Goal: Task Accomplishment & Management: Complete application form

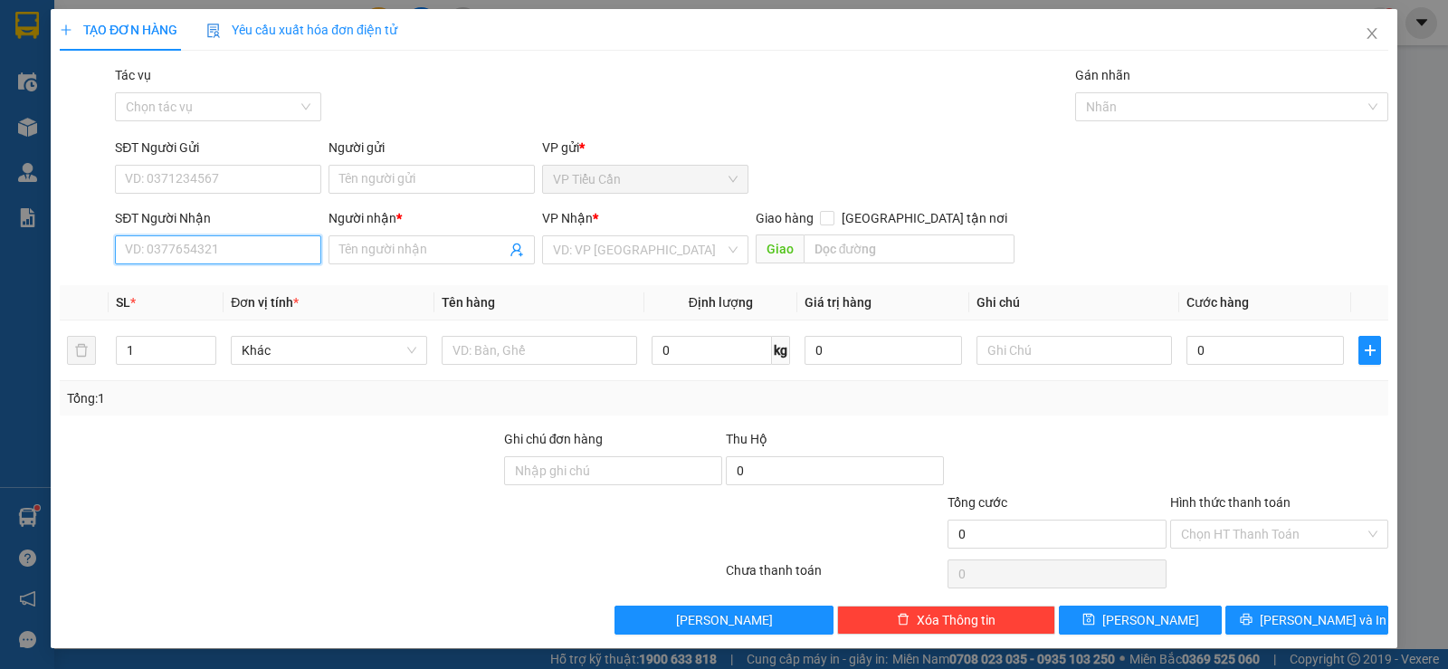
click at [229, 249] on input "SĐT Người Nhận" at bounding box center [218, 249] width 206 height 29
click at [204, 291] on div "0908782766 - TÙNG" at bounding box center [216, 286] width 183 height 20
type input "0908782766"
type input "TÙNG"
type input "50.000"
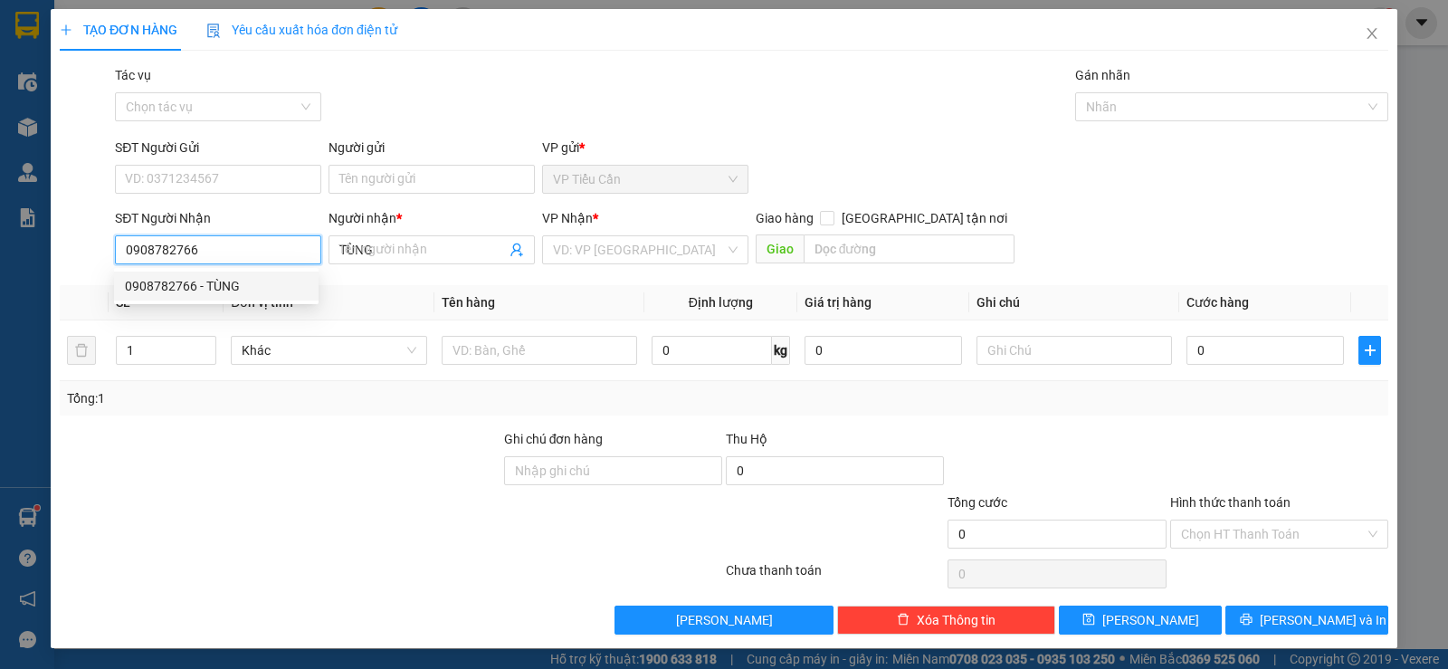
type input "50.000"
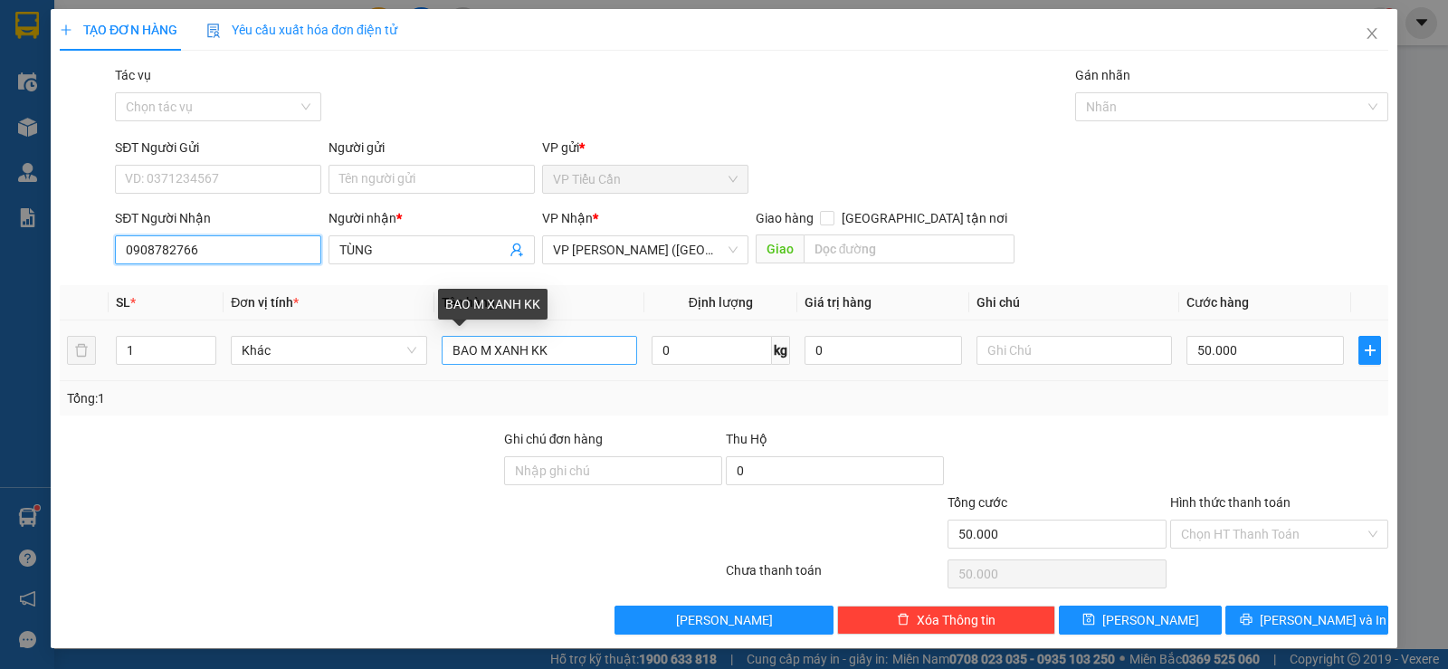
type input "0908782766"
click at [525, 349] on input "BAO M XANH KK" at bounding box center [540, 350] width 196 height 29
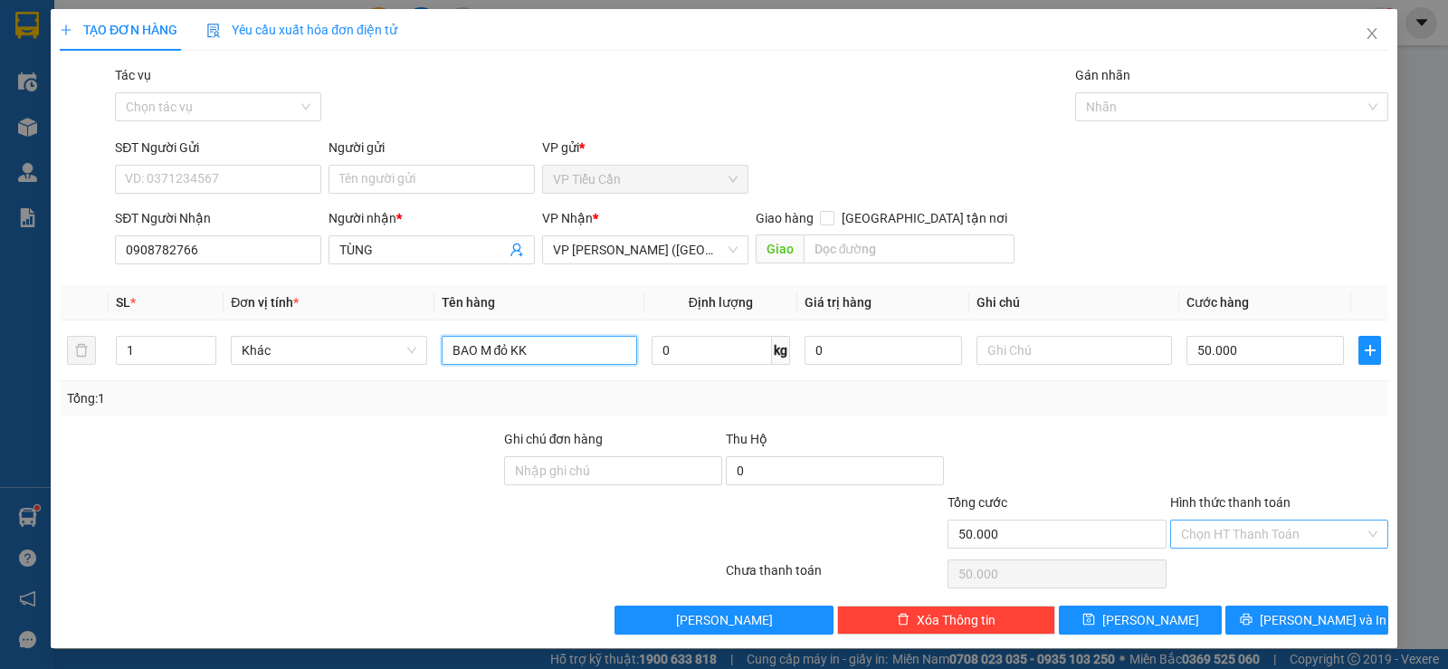
type input "BAO M đỏ KK"
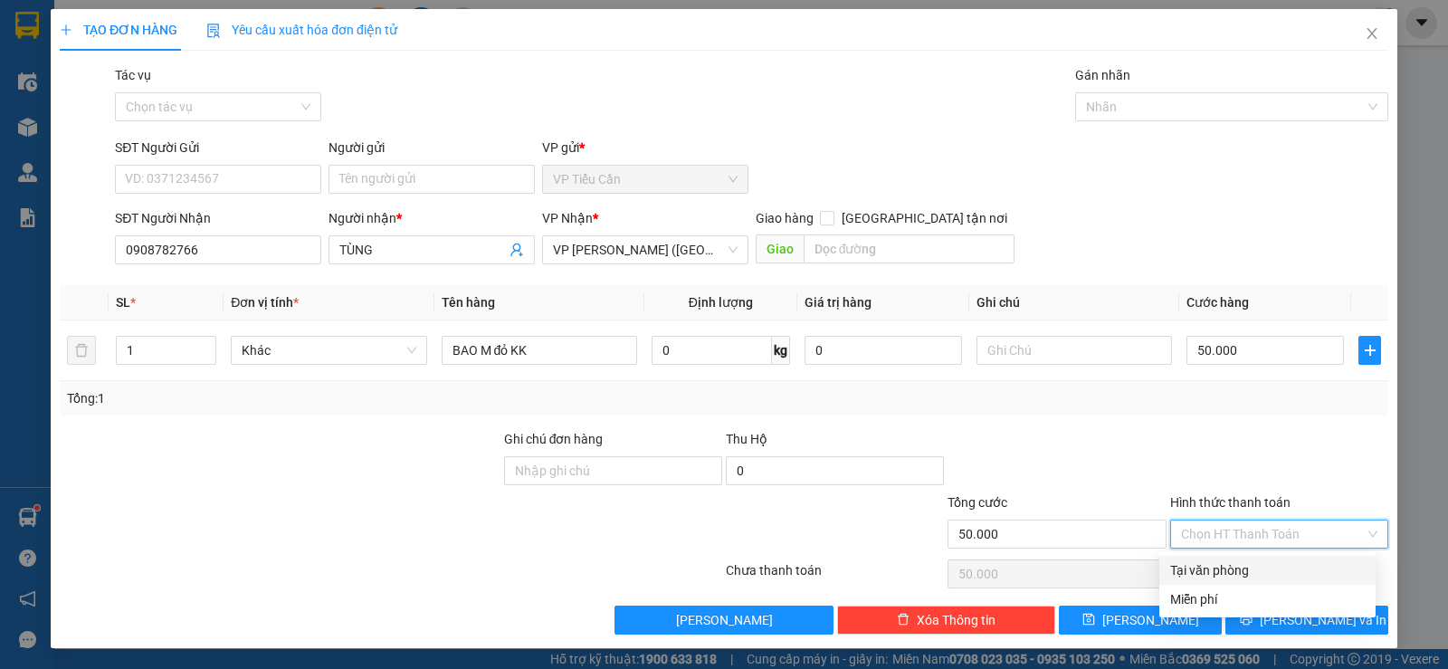
click at [1227, 521] on input "Hình thức thanh toán" at bounding box center [1273, 534] width 184 height 27
click at [1227, 560] on div "Tại văn phòng" at bounding box center [1268, 570] width 195 height 20
type input "0"
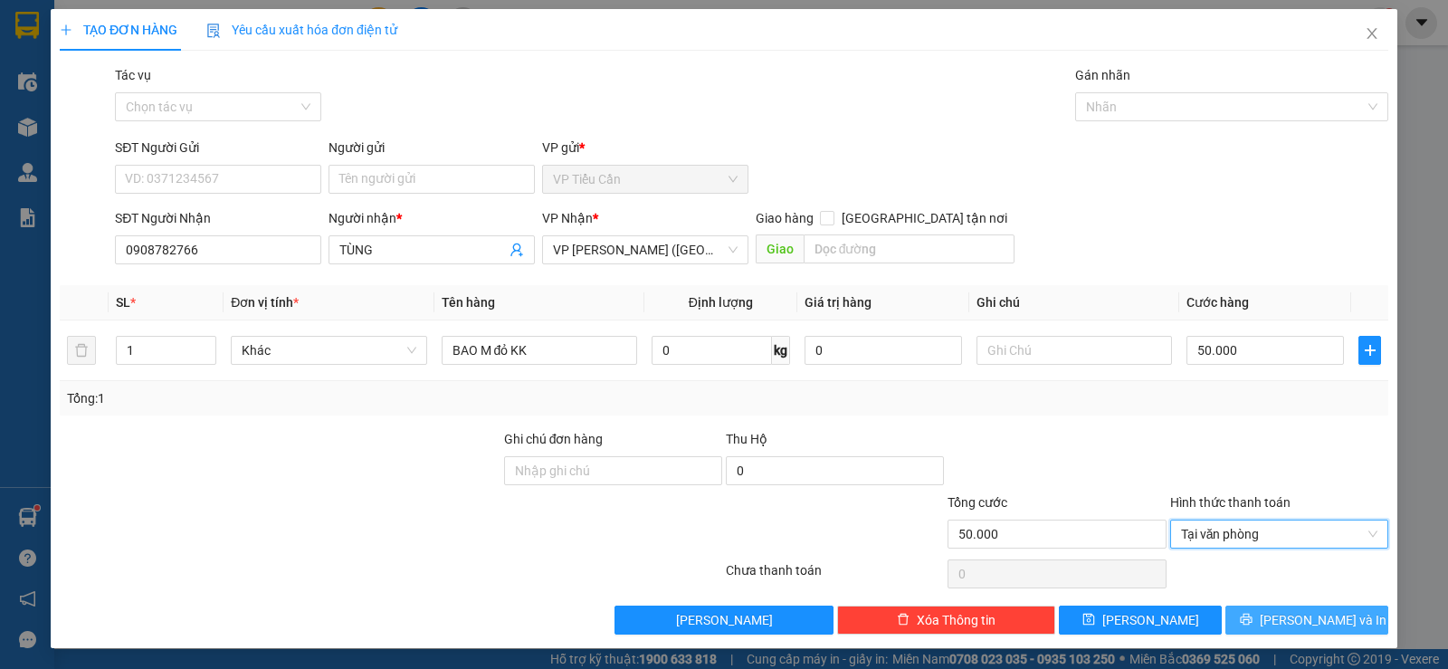
click at [1321, 624] on span "[PERSON_NAME] và In" at bounding box center [1323, 620] width 127 height 20
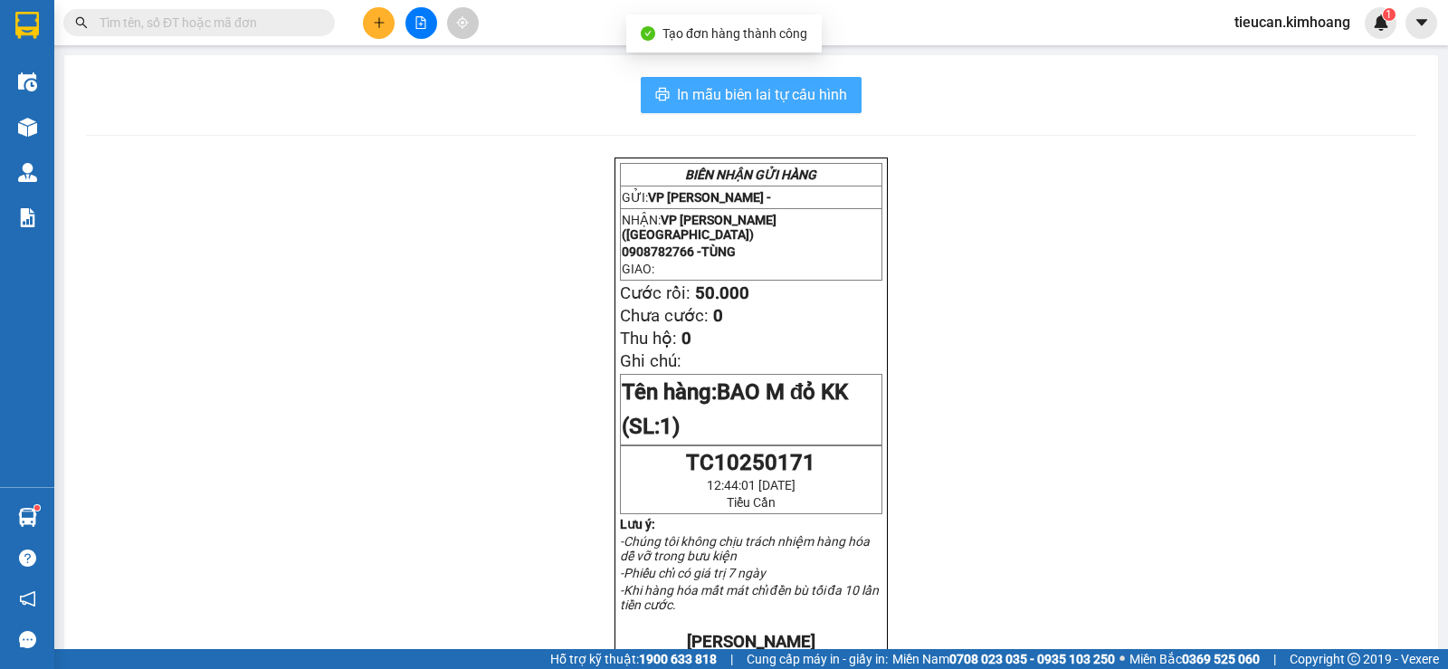
click at [699, 88] on span "In mẫu biên lai tự cấu hình" at bounding box center [762, 94] width 170 height 23
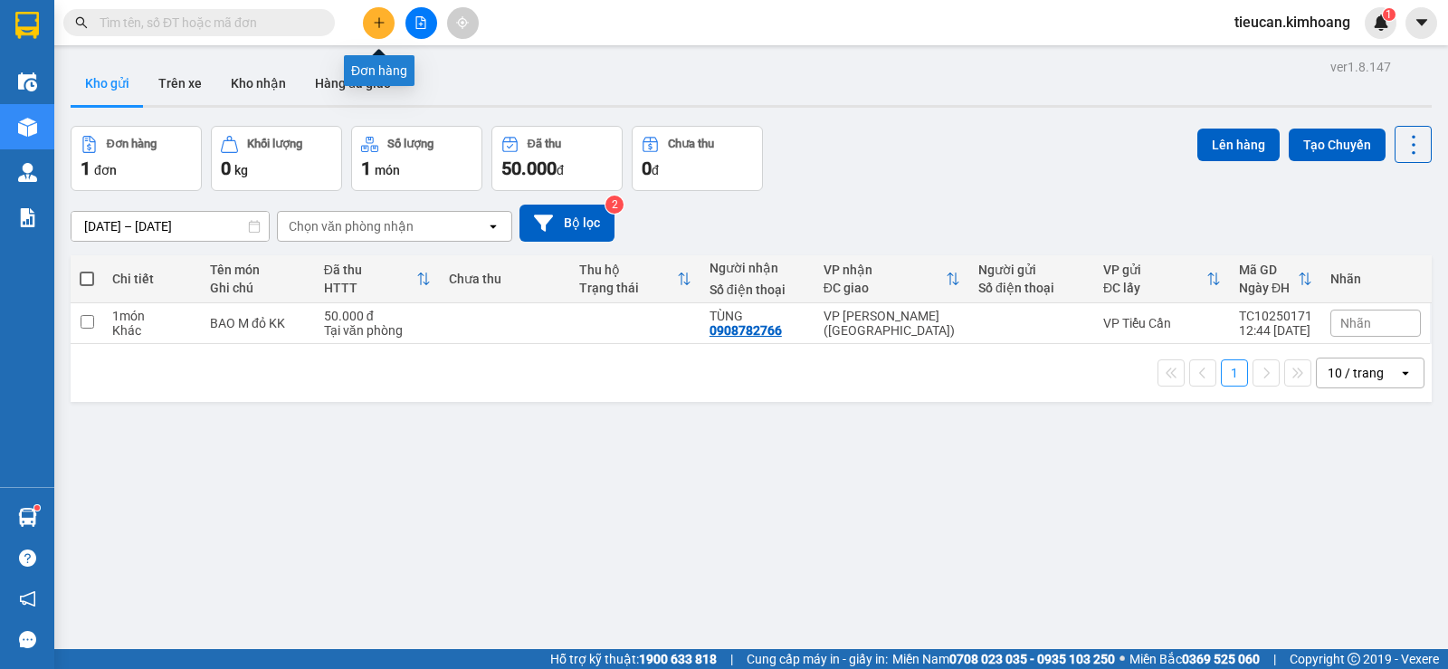
click at [387, 19] on button at bounding box center [379, 23] width 32 height 32
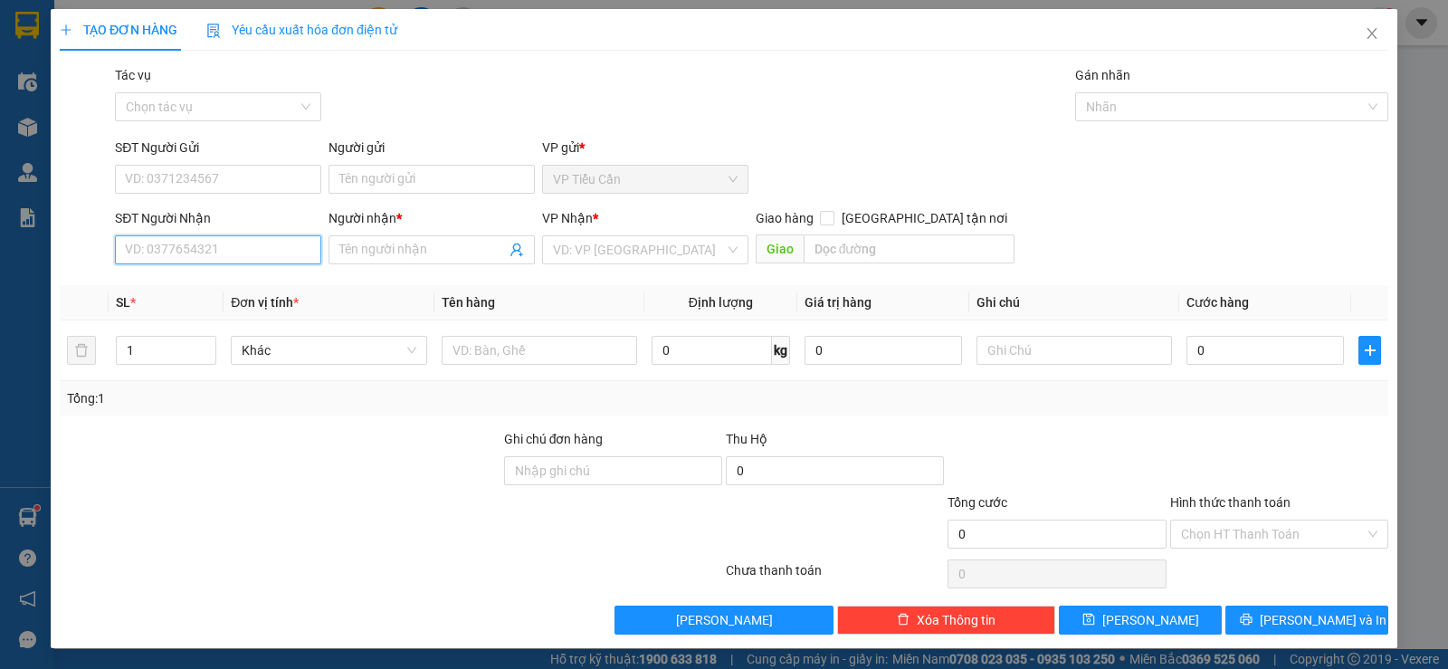
click at [167, 255] on input "SĐT Người Nhận" at bounding box center [218, 249] width 206 height 29
type input "0929885808"
click at [378, 253] on input "Người nhận *" at bounding box center [422, 250] width 167 height 20
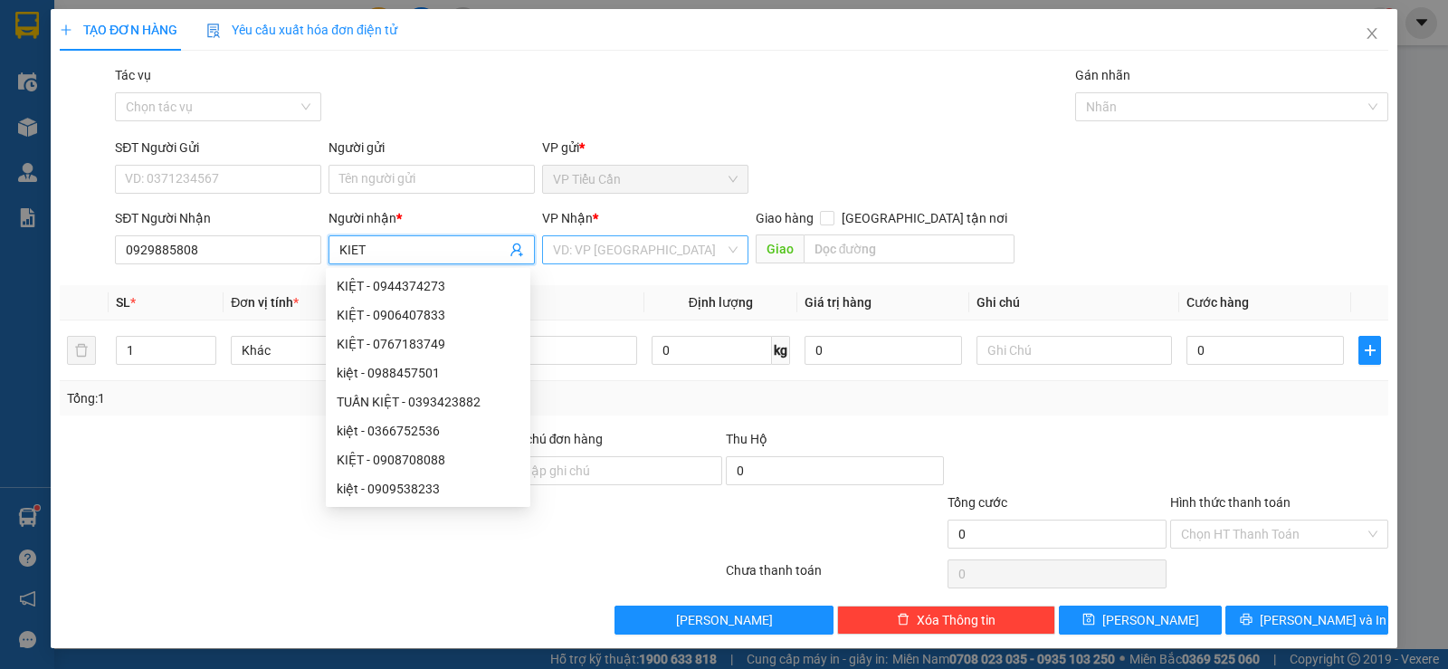
type input "KIET"
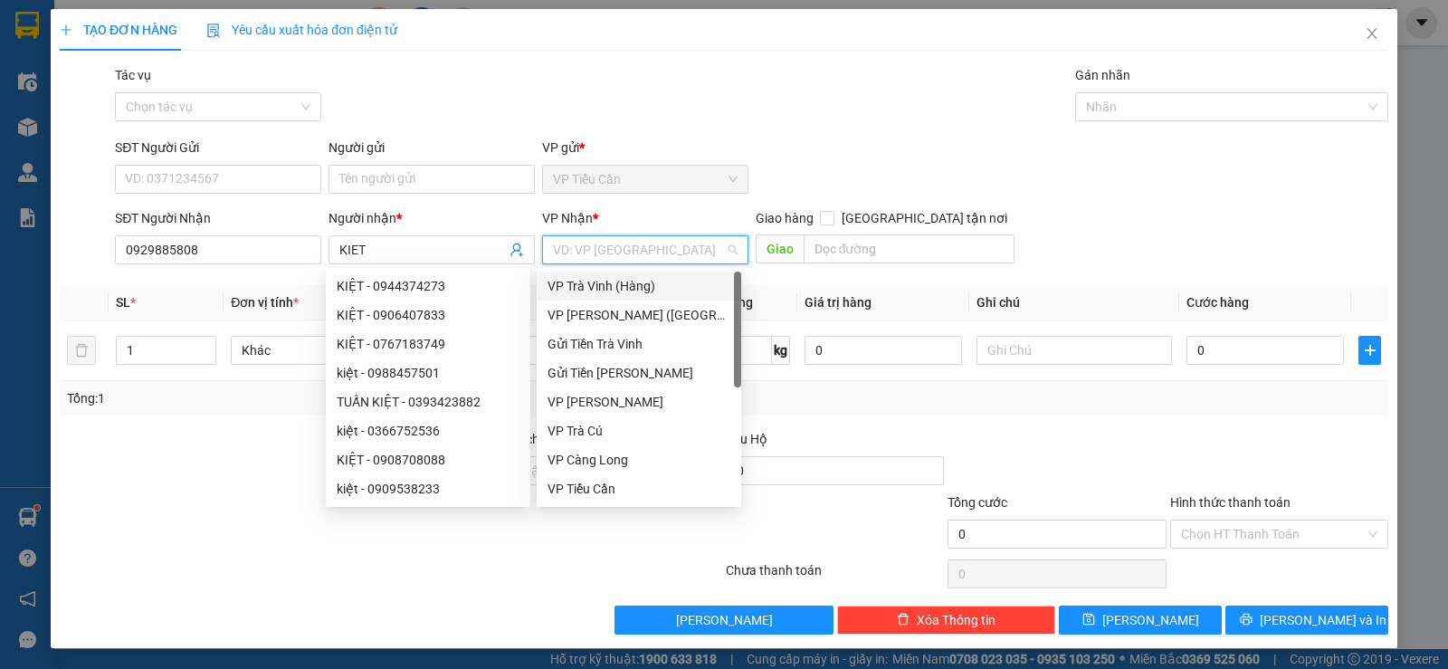
click at [589, 245] on input "search" at bounding box center [639, 249] width 172 height 27
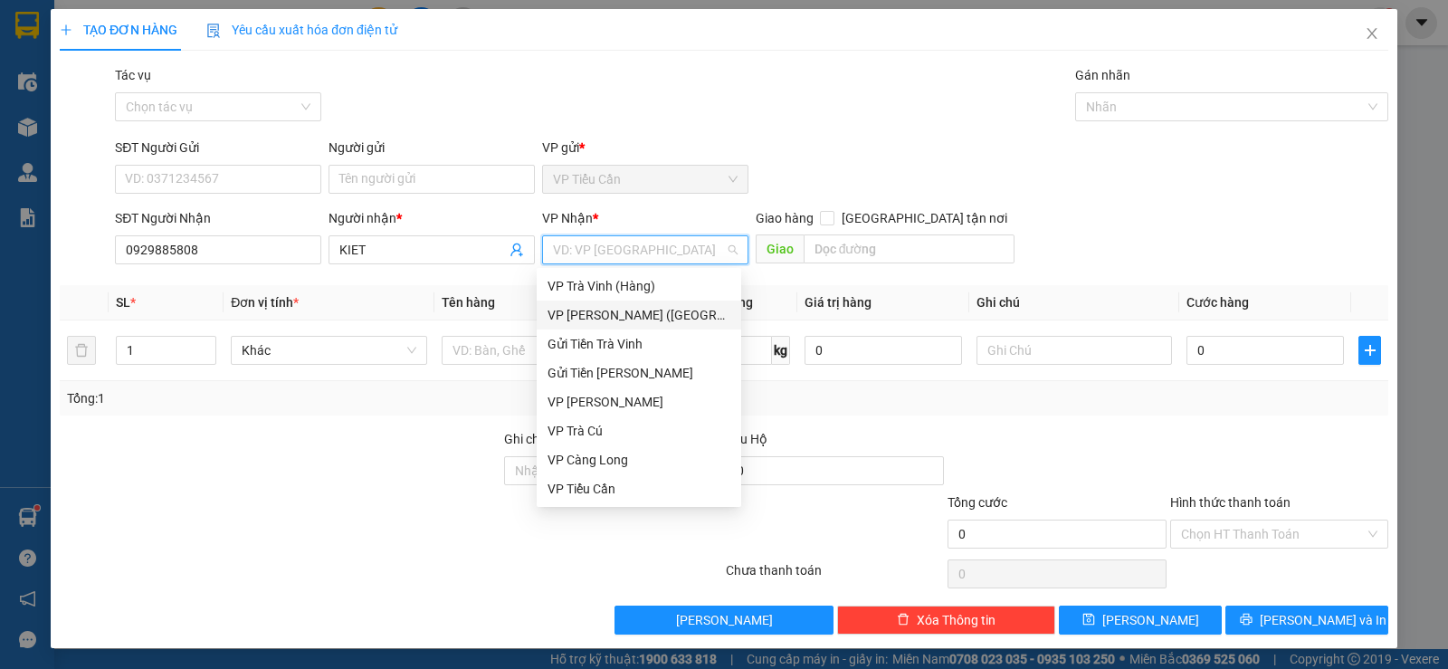
click at [597, 320] on div "VP [PERSON_NAME] ([GEOGRAPHIC_DATA])" at bounding box center [639, 315] width 183 height 20
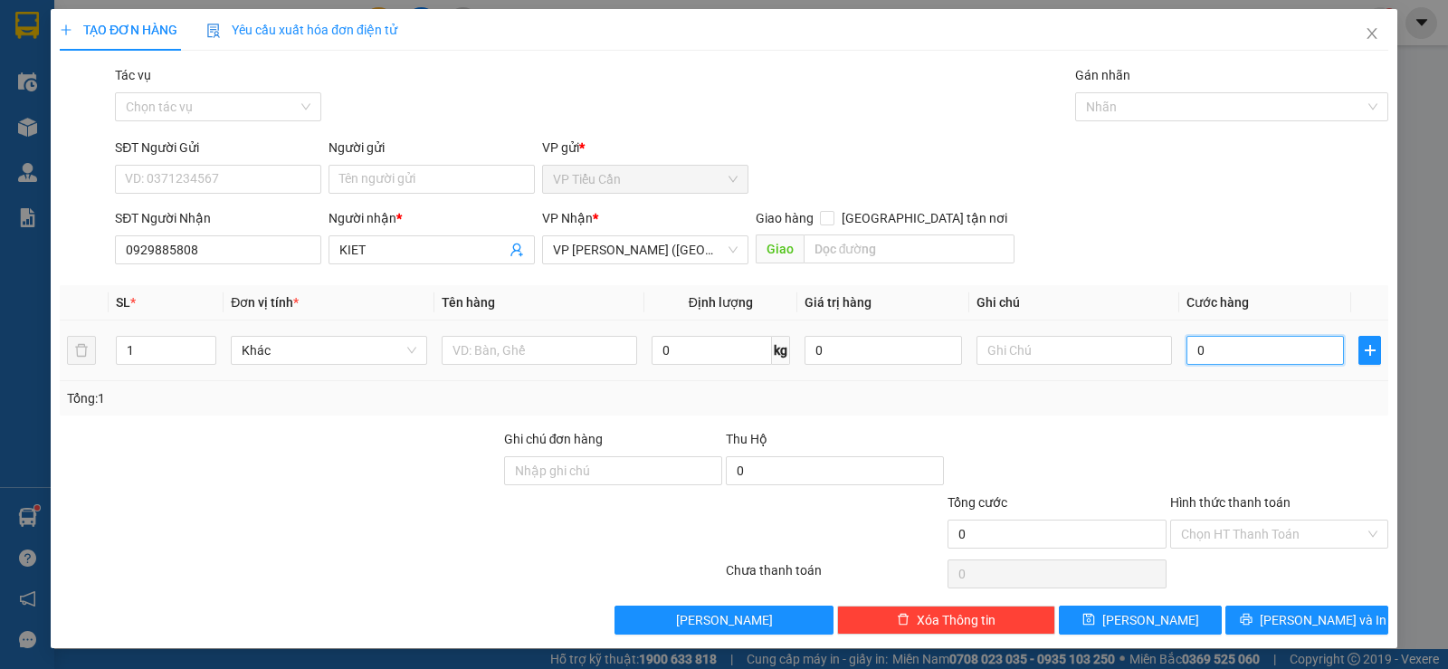
click at [1191, 350] on input "0" at bounding box center [1266, 350] width 158 height 29
type input "4"
type input "40"
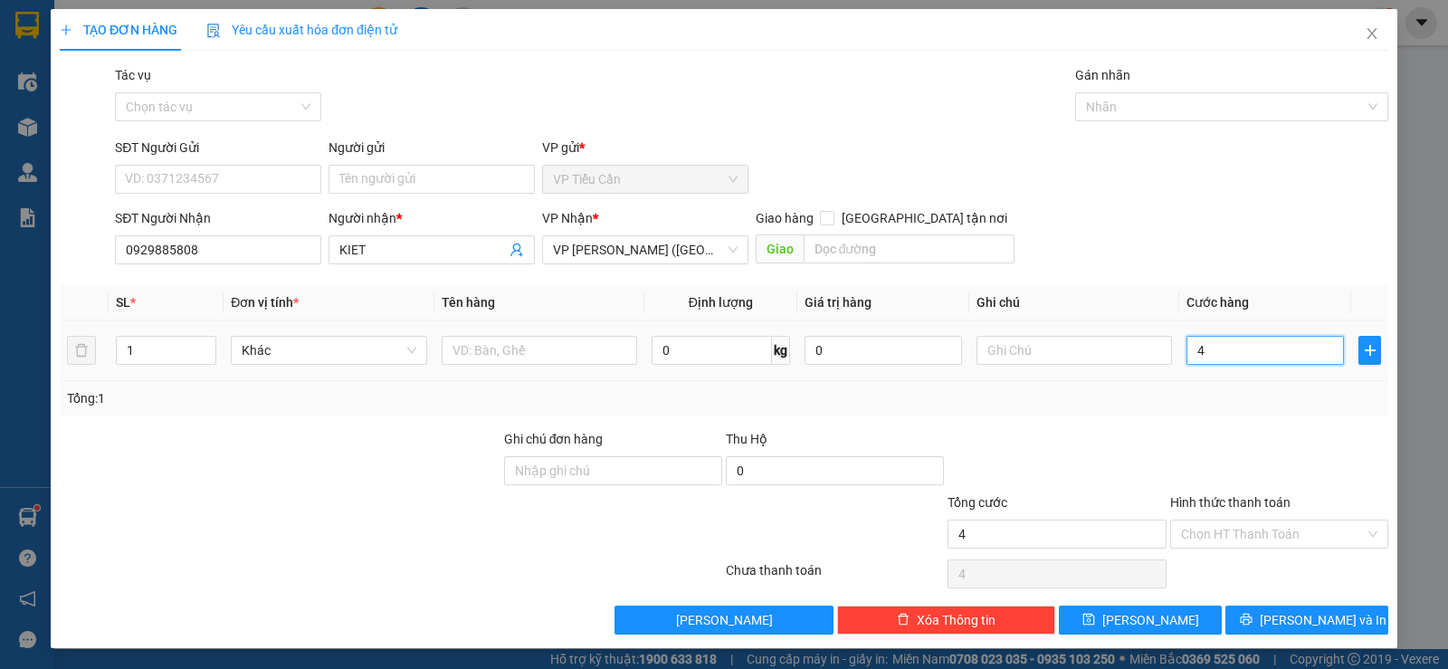
type input "40"
type input "40.000"
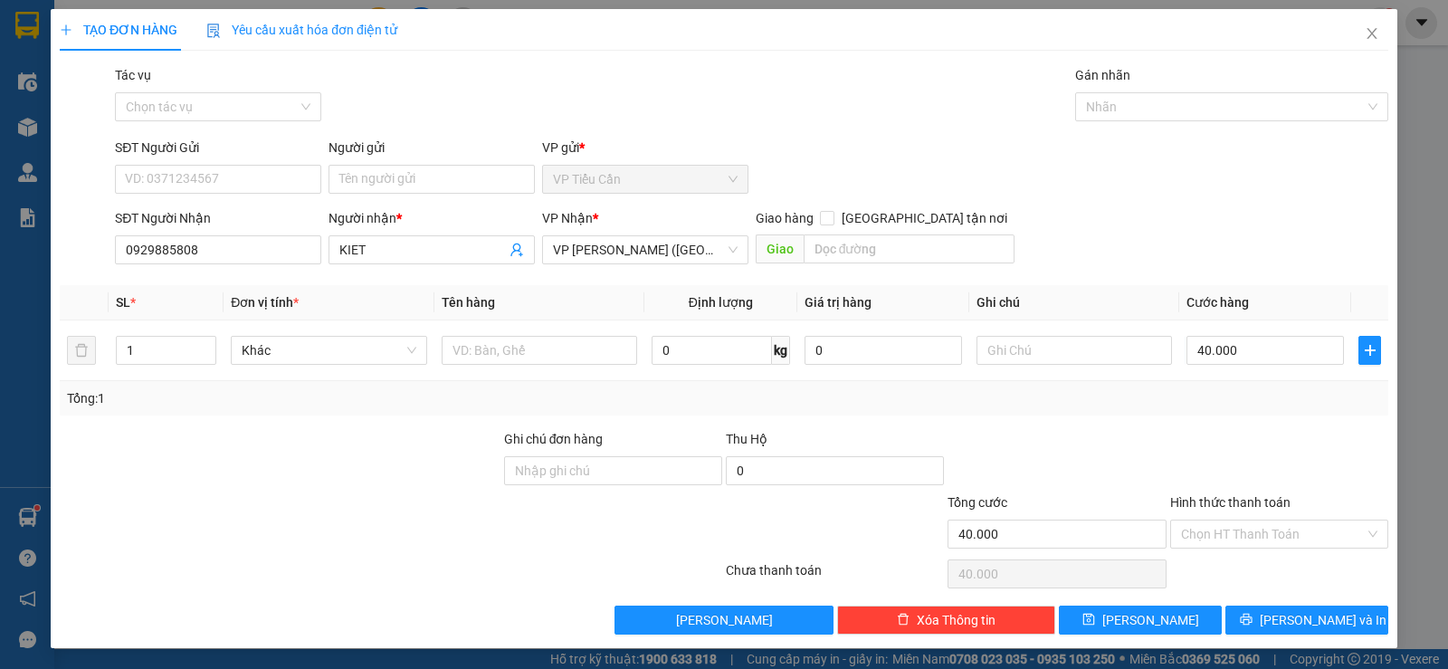
click at [1234, 458] on div at bounding box center [1280, 460] width 222 height 63
click at [497, 356] on input "text" at bounding box center [540, 350] width 196 height 29
type input "BAO Màu Vàng"
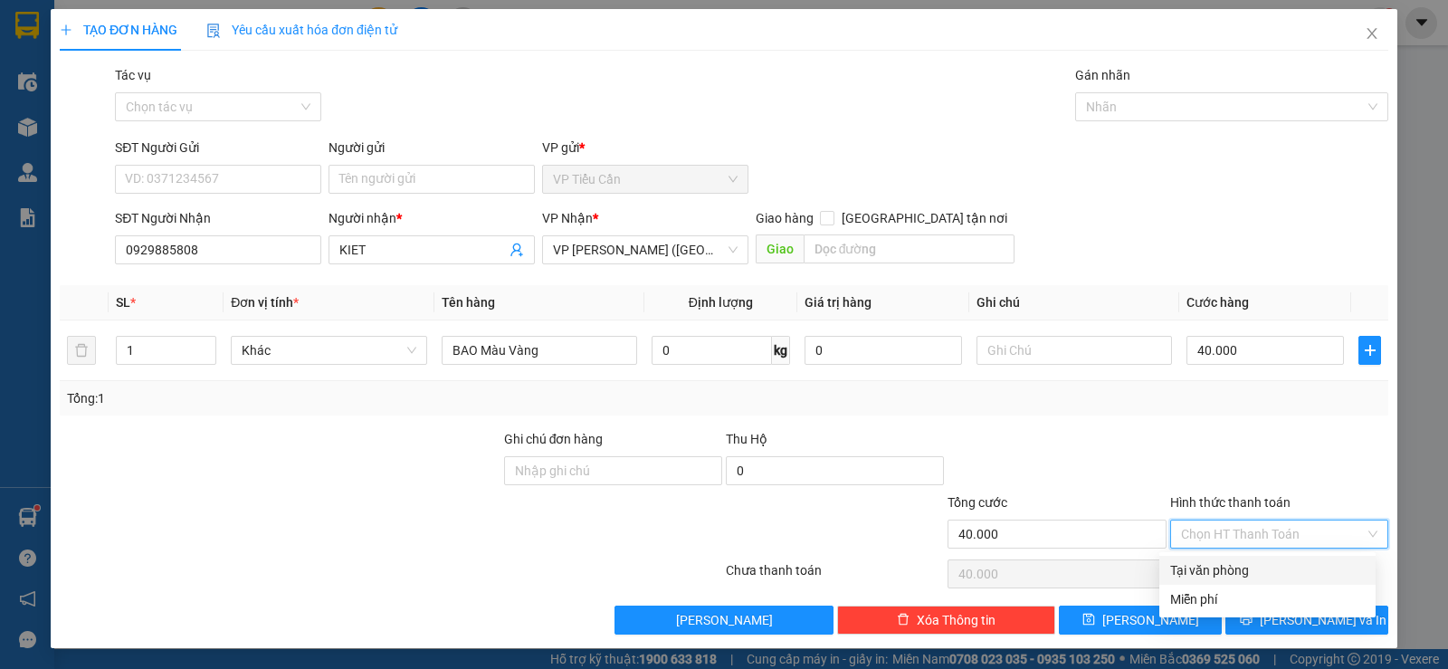
click at [1220, 540] on input "Hình thức thanh toán" at bounding box center [1273, 534] width 184 height 27
click at [1222, 565] on div "Tại văn phòng" at bounding box center [1268, 570] width 195 height 20
type input "0"
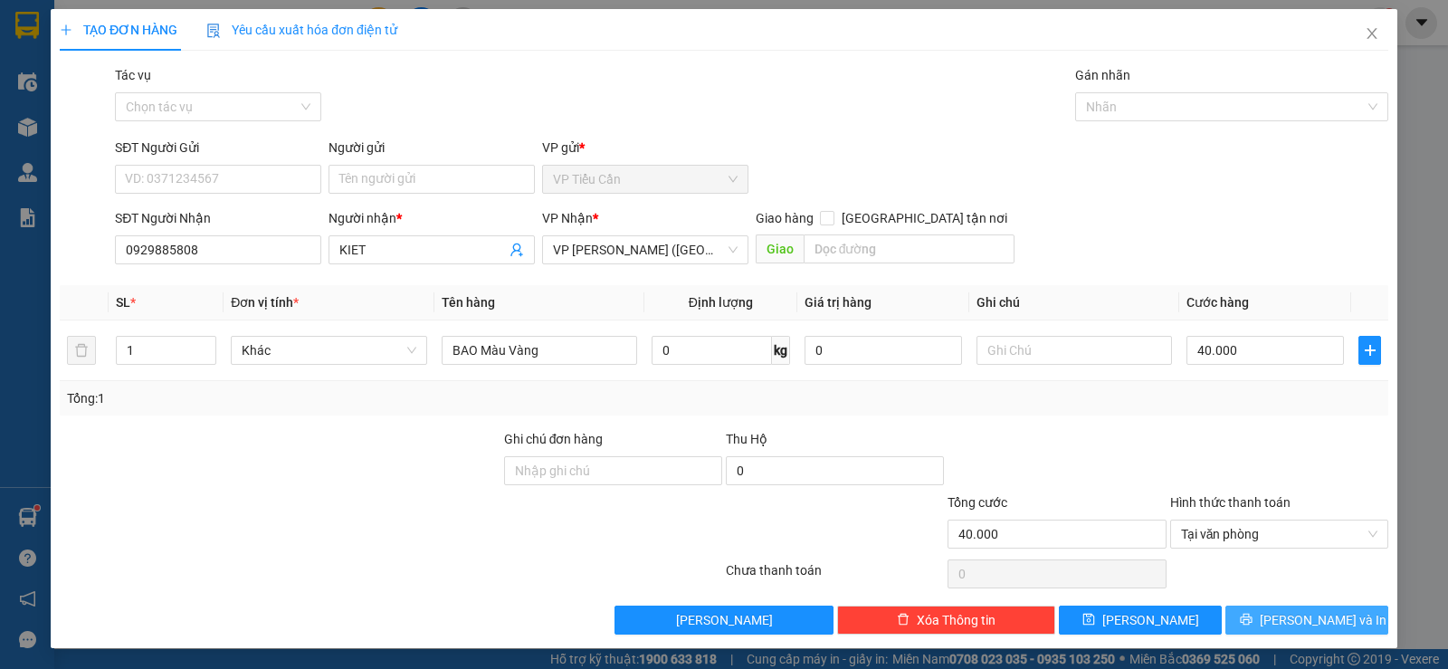
click at [1293, 617] on span "Lưu và In" at bounding box center [1323, 620] width 127 height 20
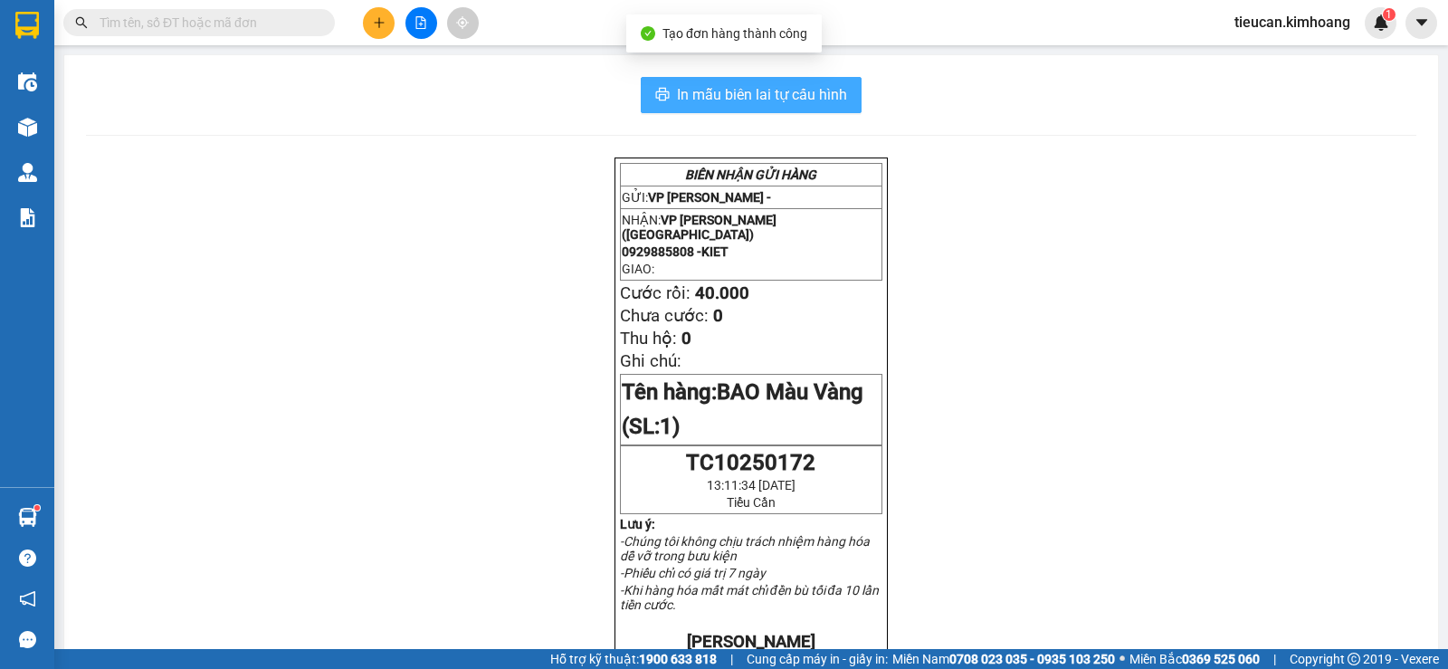
click at [717, 88] on span "In mẫu biên lai tự cấu hình" at bounding box center [762, 94] width 170 height 23
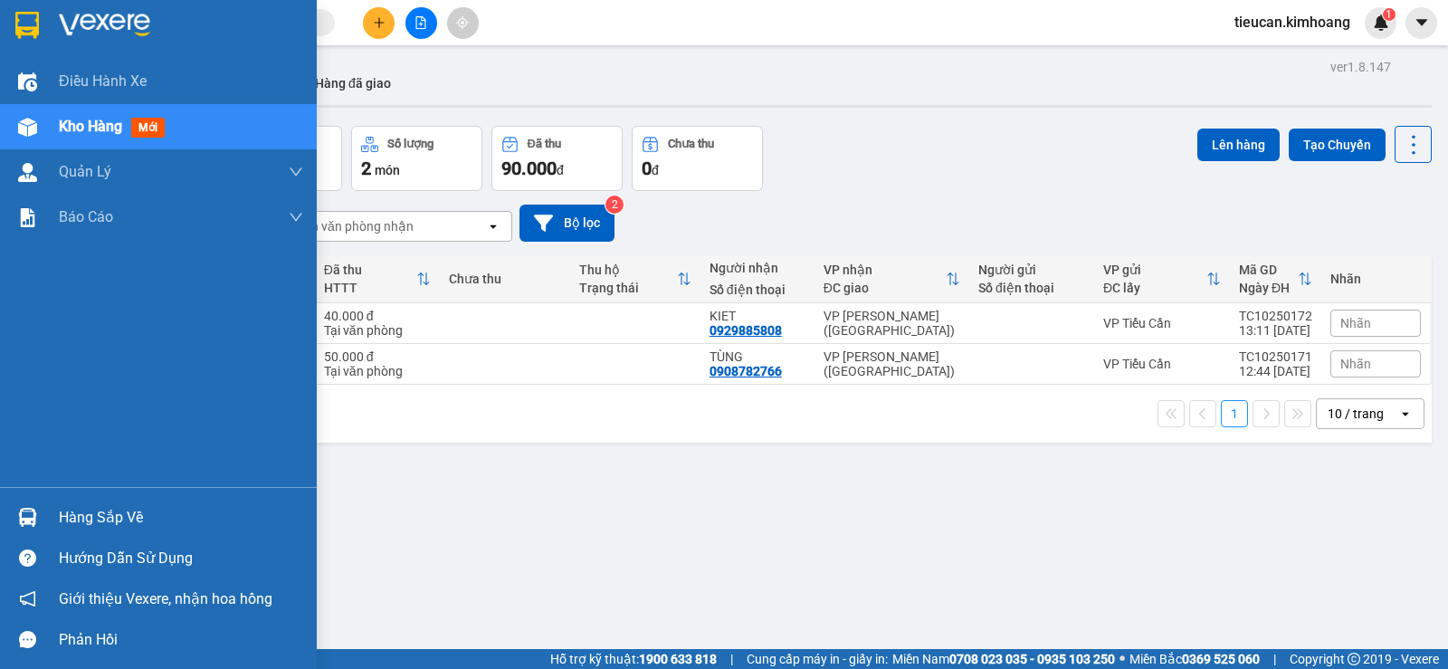
click at [108, 514] on div "Hàng sắp về" at bounding box center [181, 517] width 244 height 27
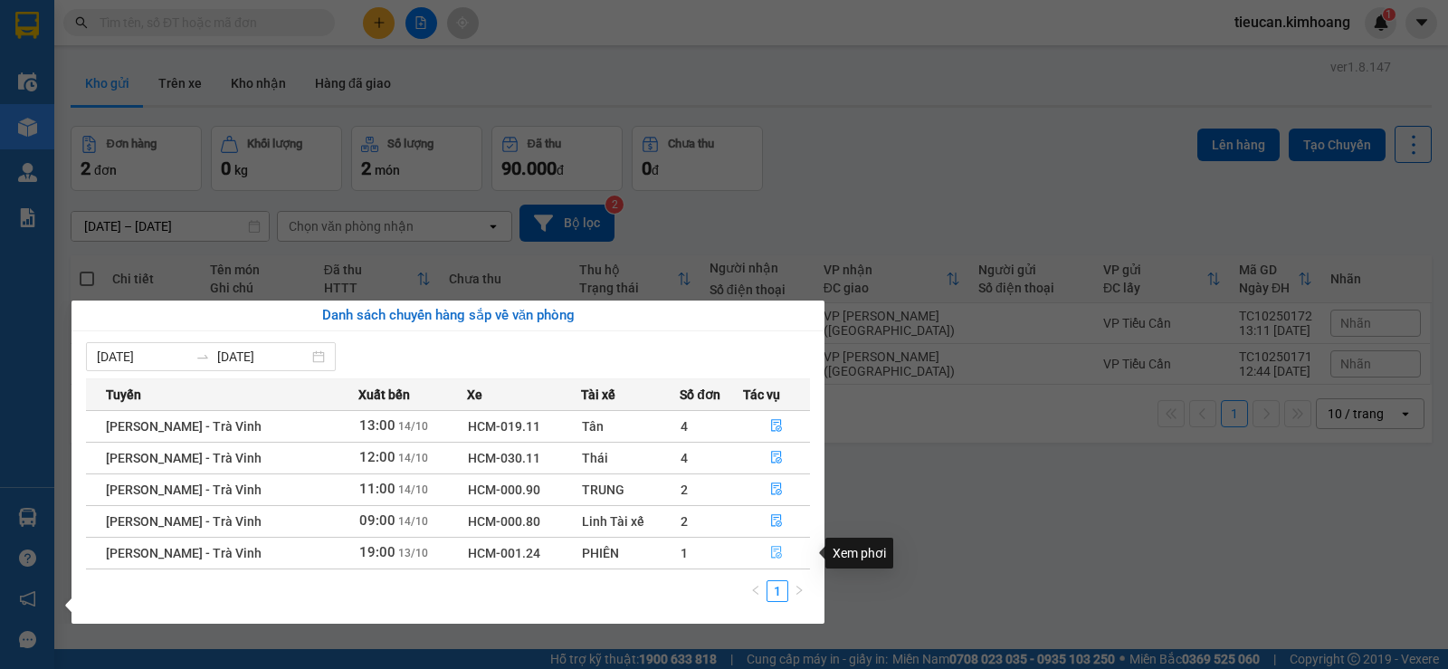
click at [772, 549] on icon "file-done" at bounding box center [776, 552] width 13 height 13
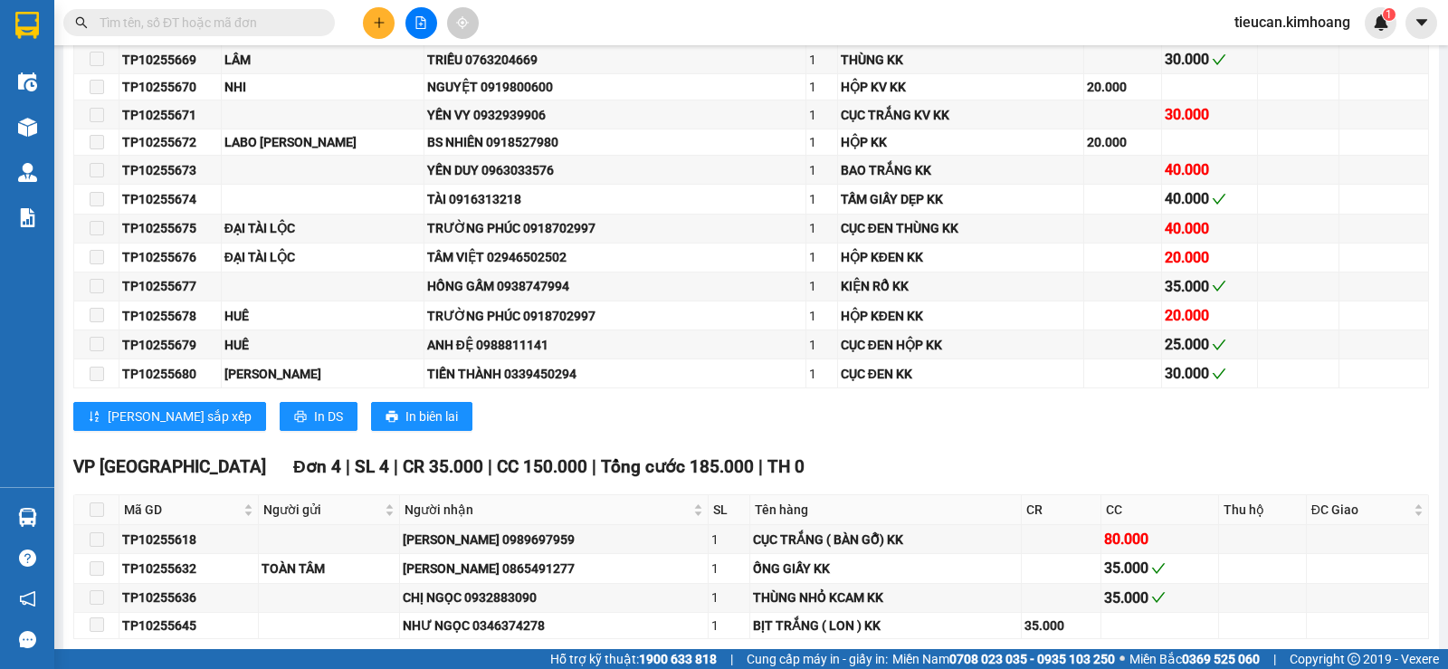
scroll to position [2625, 0]
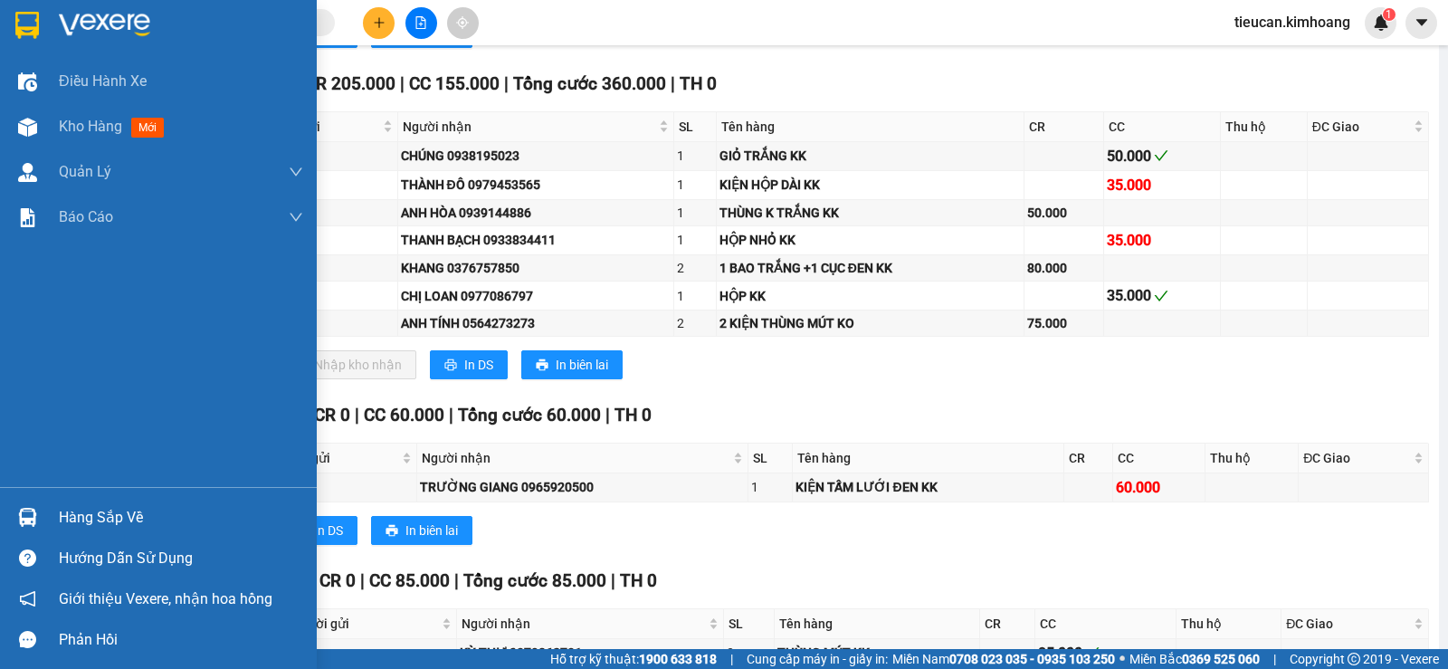
click at [46, 513] on div "Hàng sắp về" at bounding box center [158, 517] width 317 height 41
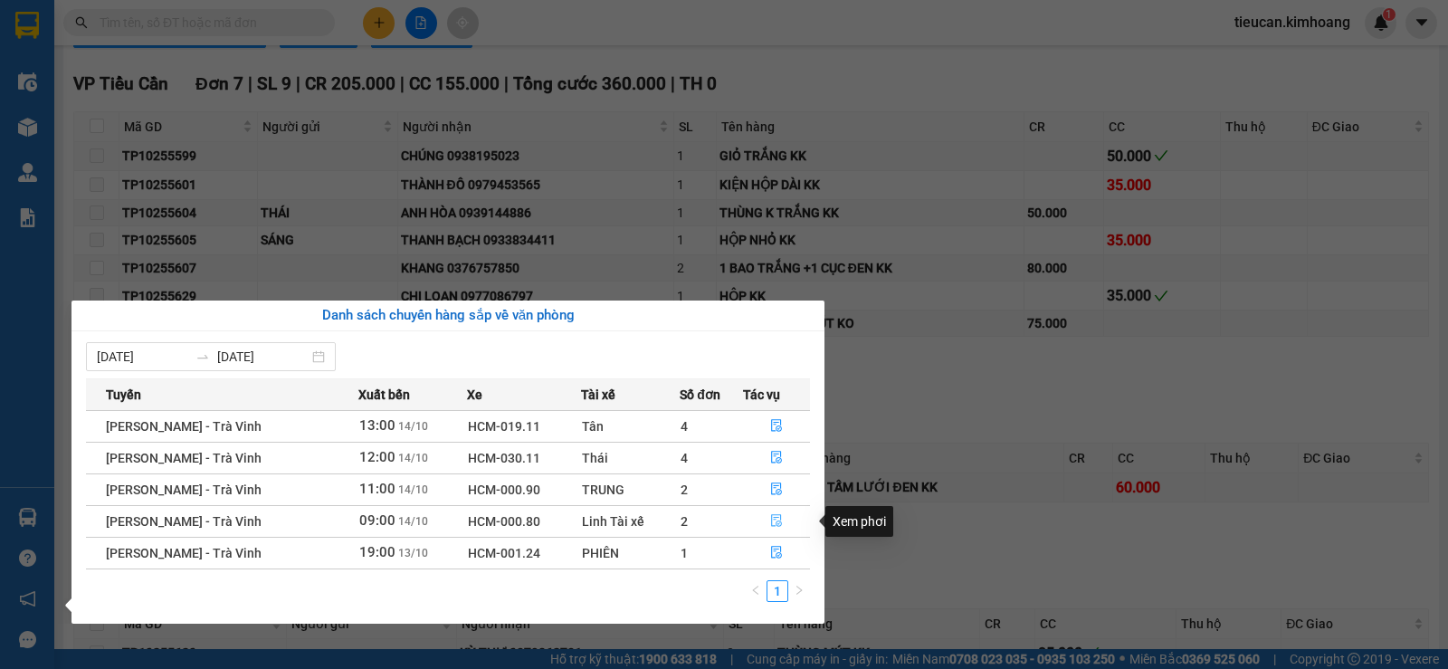
click at [771, 520] on icon "file-done" at bounding box center [776, 520] width 13 height 13
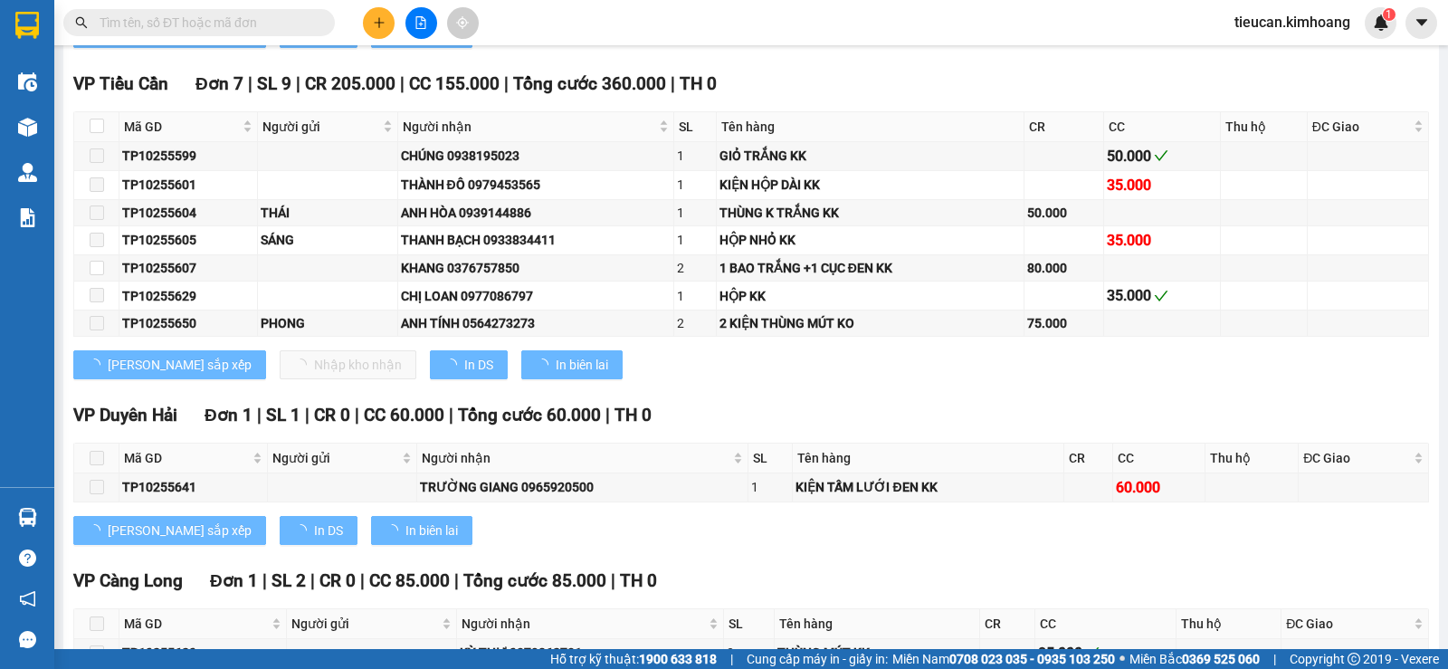
type input "14/10/2025"
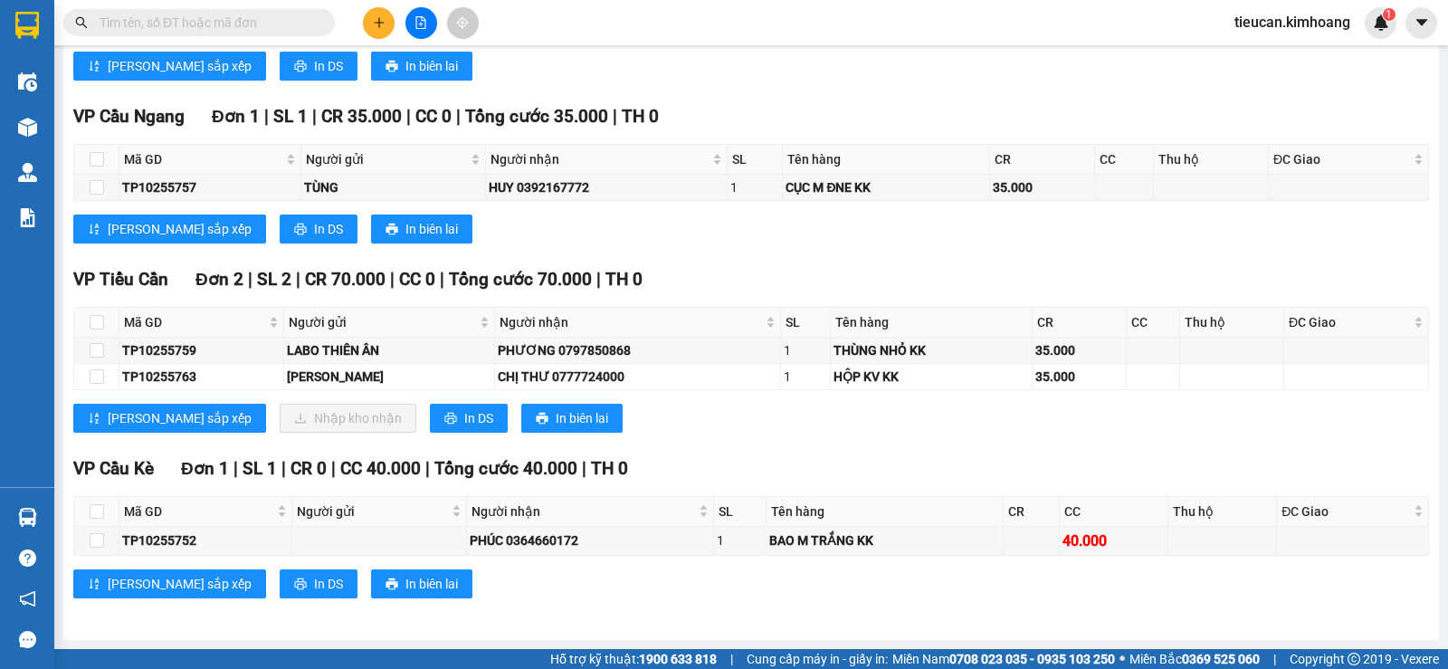
scroll to position [759, 0]
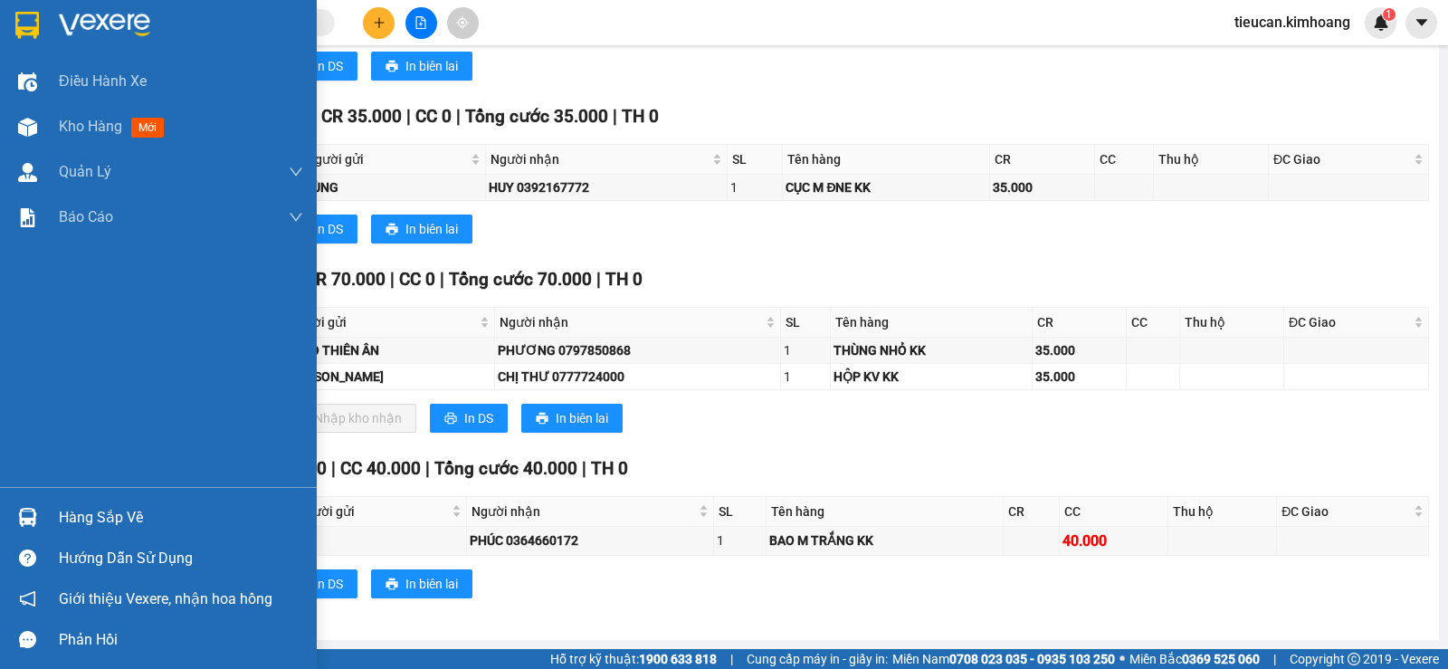
click at [53, 511] on div "Hàng sắp về" at bounding box center [158, 517] width 317 height 41
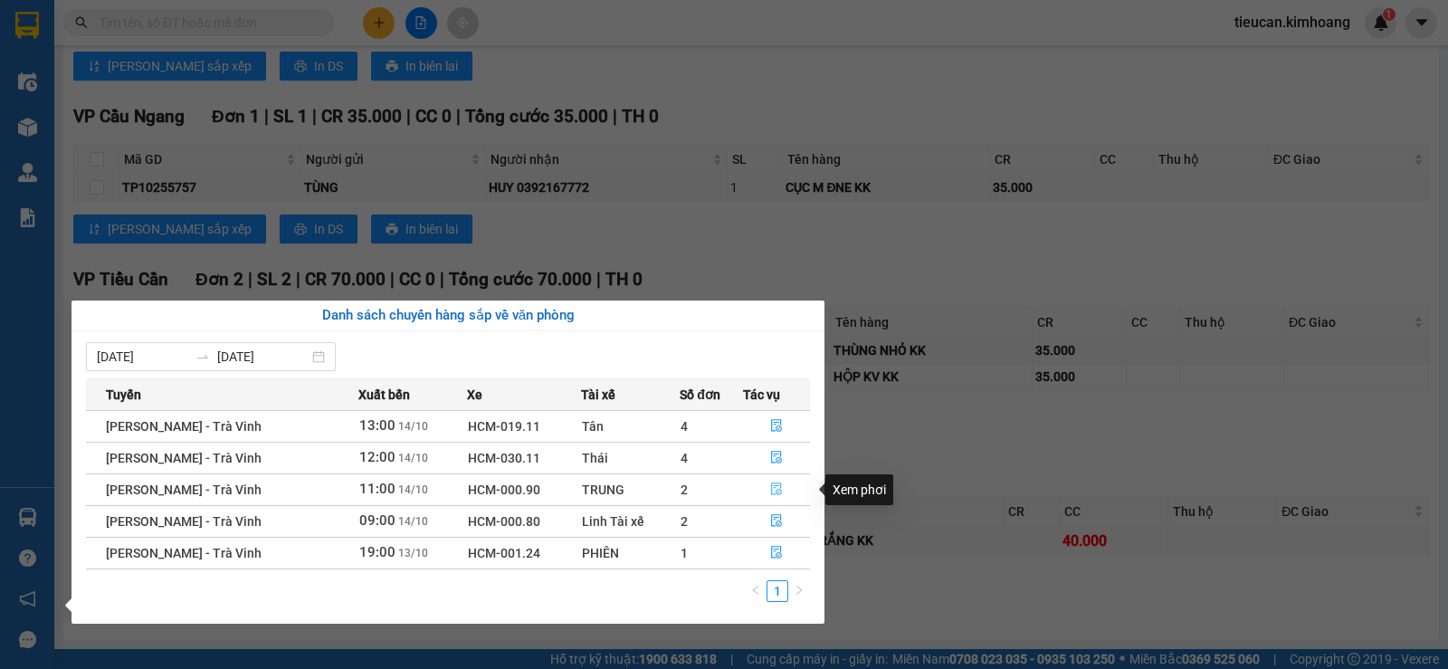
click at [779, 486] on icon "file-done" at bounding box center [776, 489] width 11 height 13
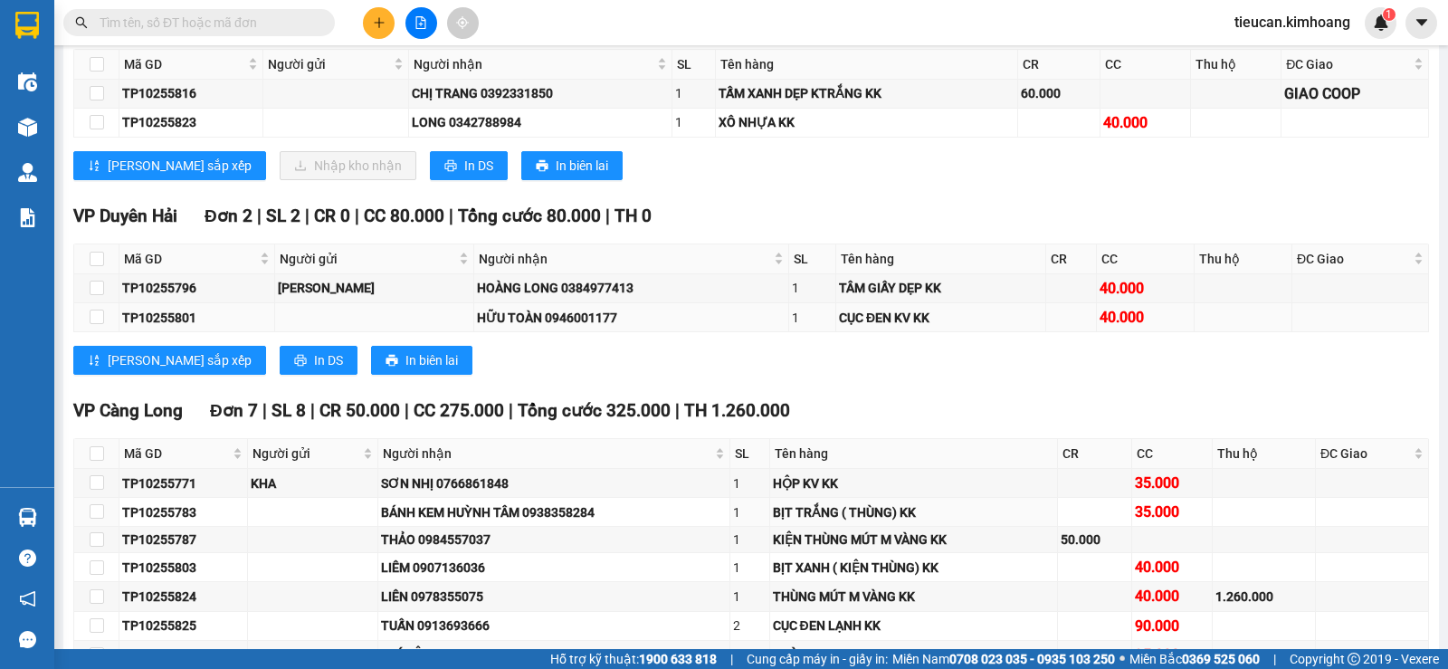
scroll to position [2008, 0]
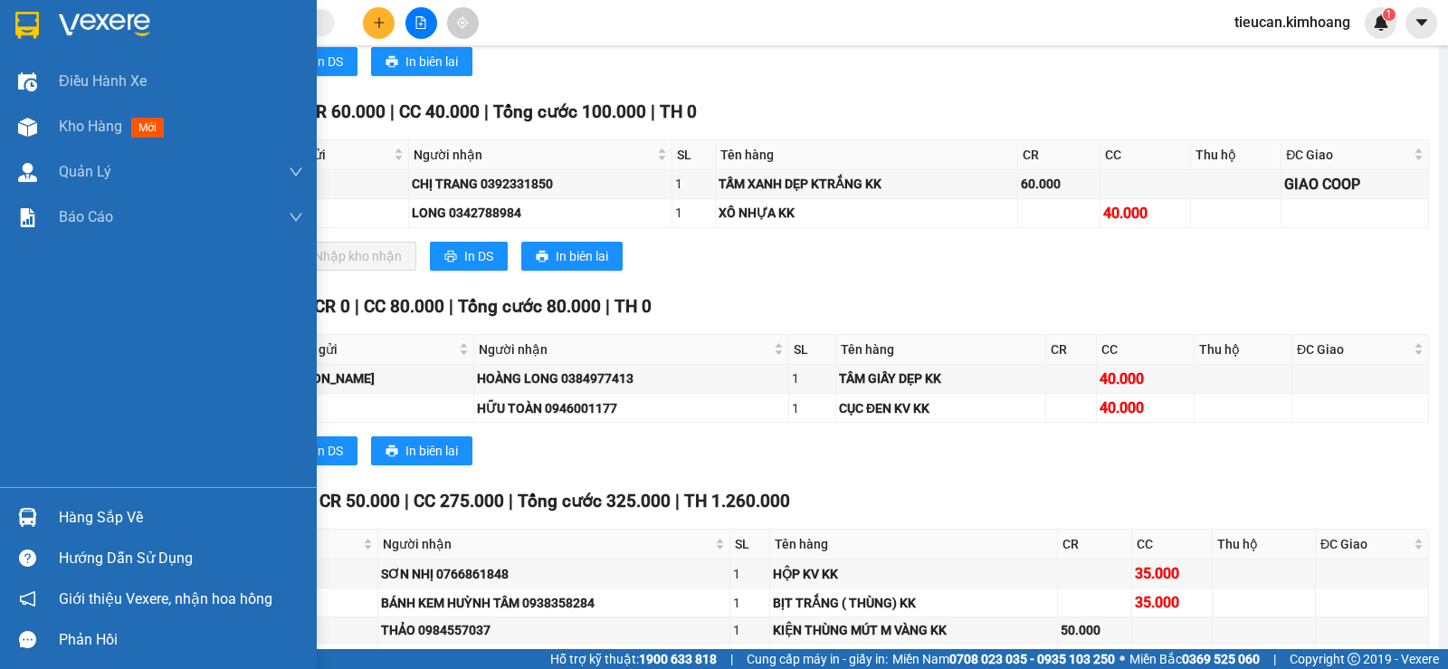
click at [77, 521] on div "Hàng sắp về" at bounding box center [181, 517] width 244 height 27
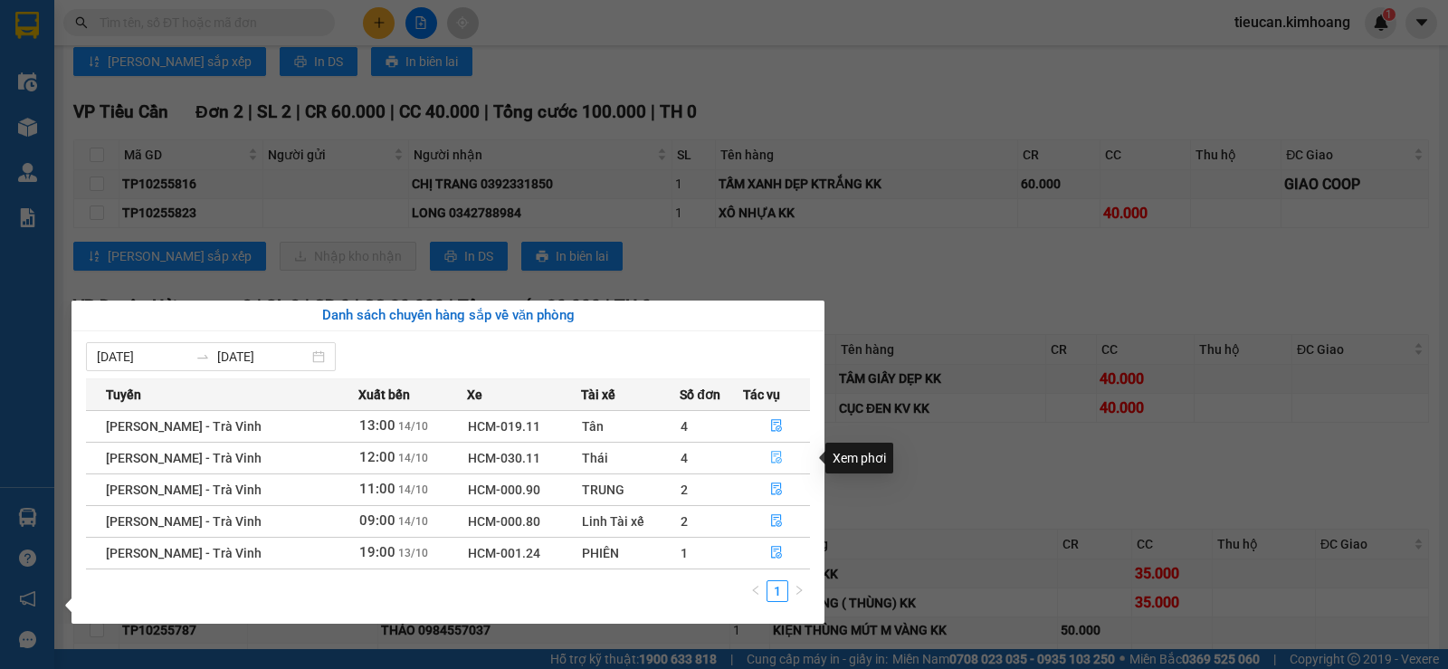
click at [779, 455] on icon "file-done" at bounding box center [776, 457] width 13 height 13
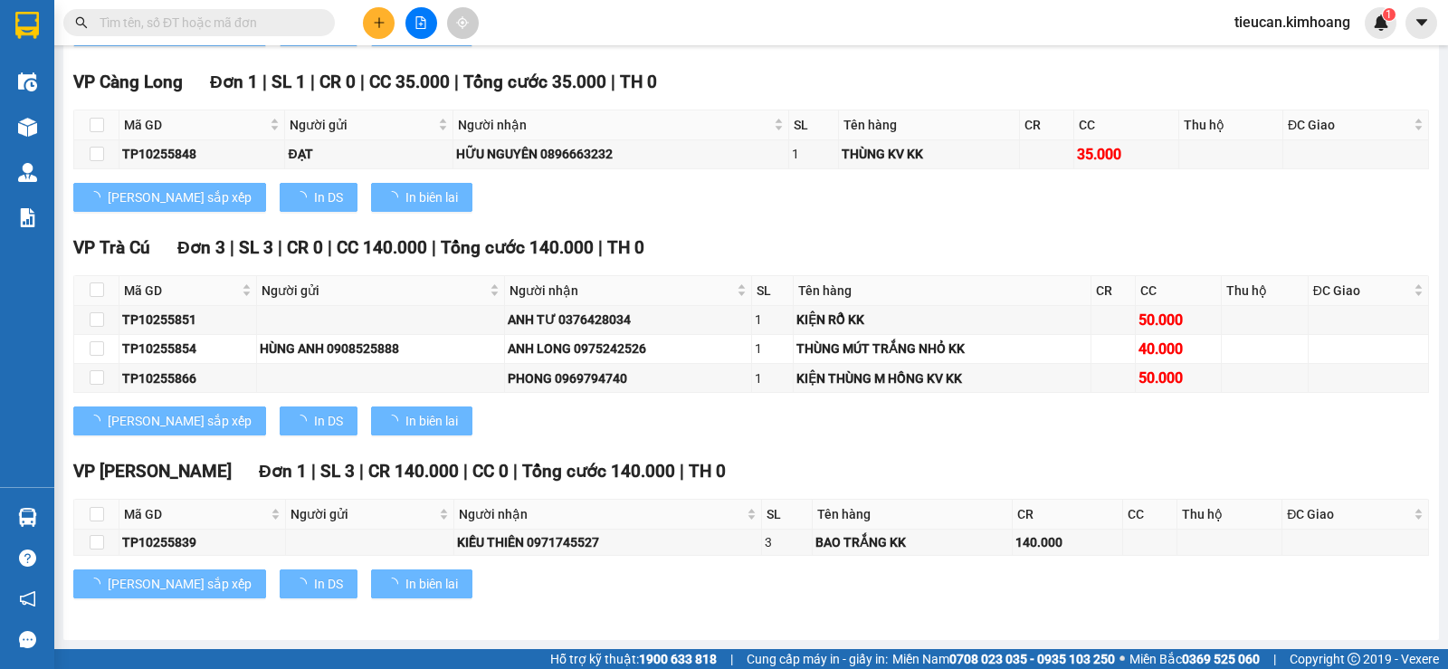
scroll to position [1399, 0]
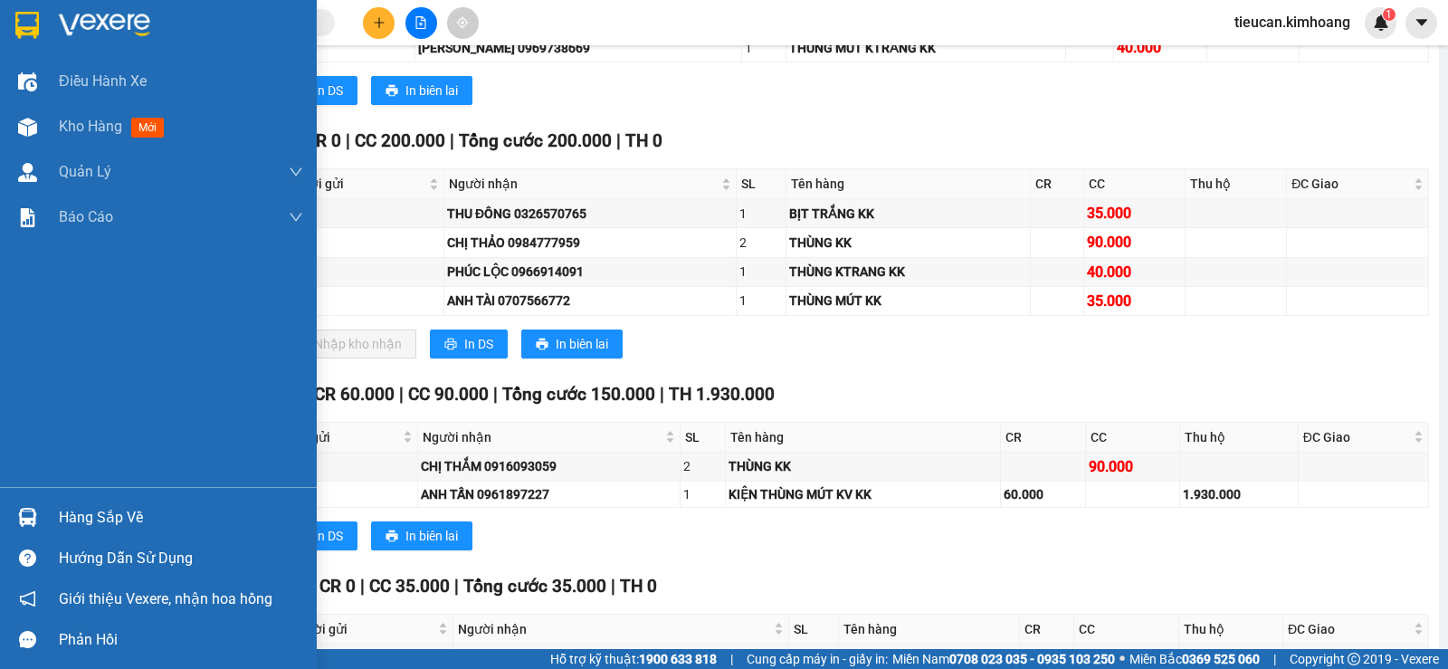
click at [80, 504] on div "Hàng sắp về" at bounding box center [181, 517] width 244 height 27
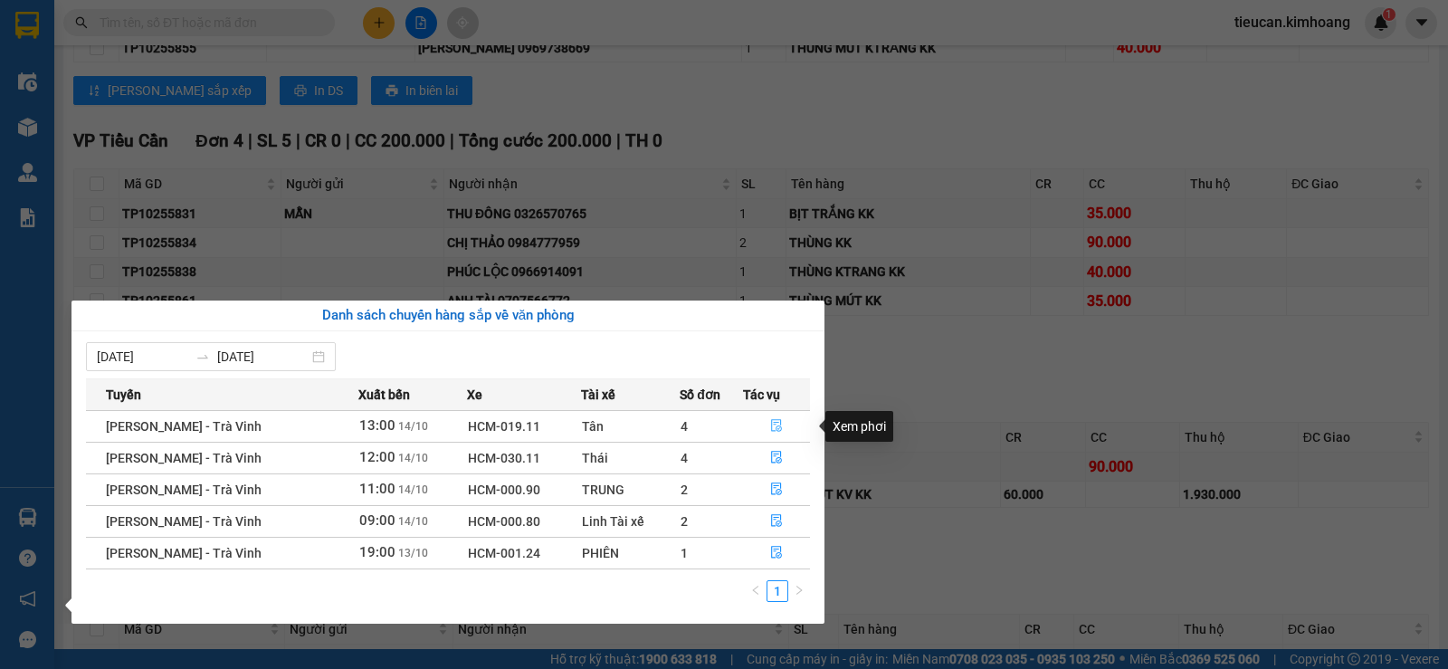
click at [762, 422] on button "button" at bounding box center [776, 426] width 65 height 29
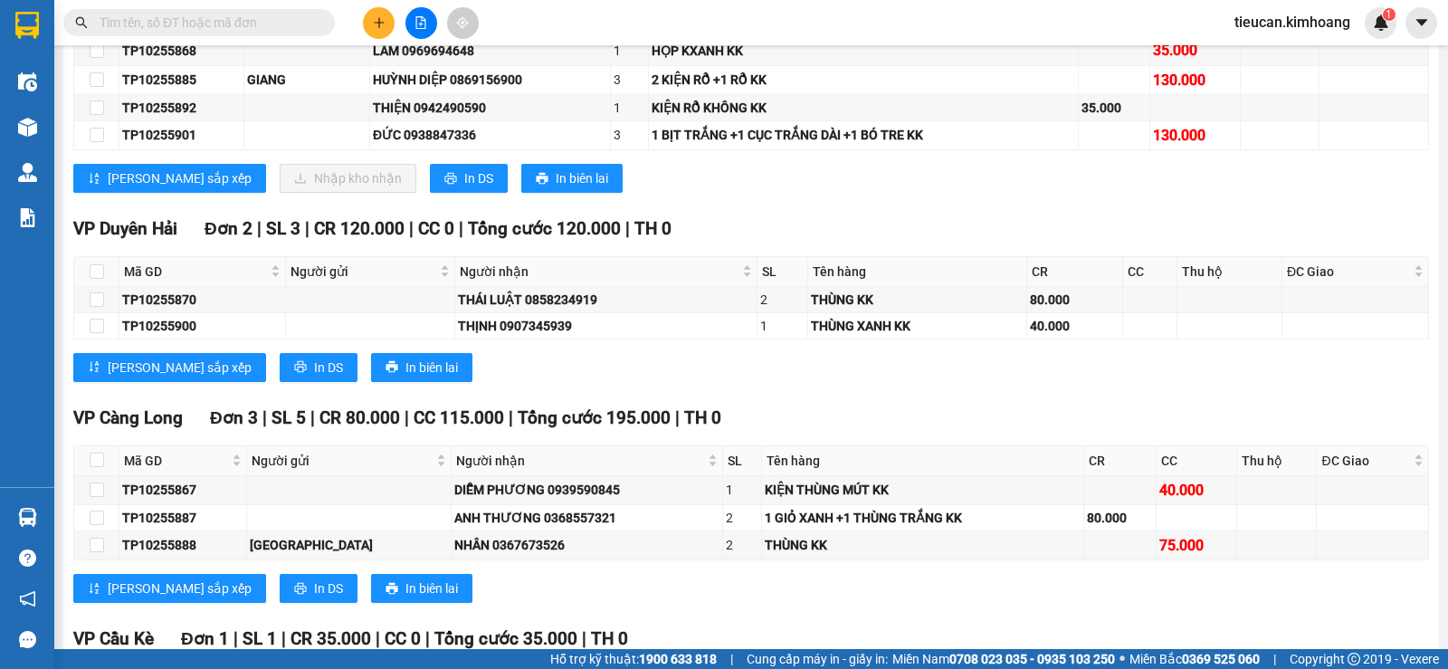
scroll to position [1127, 0]
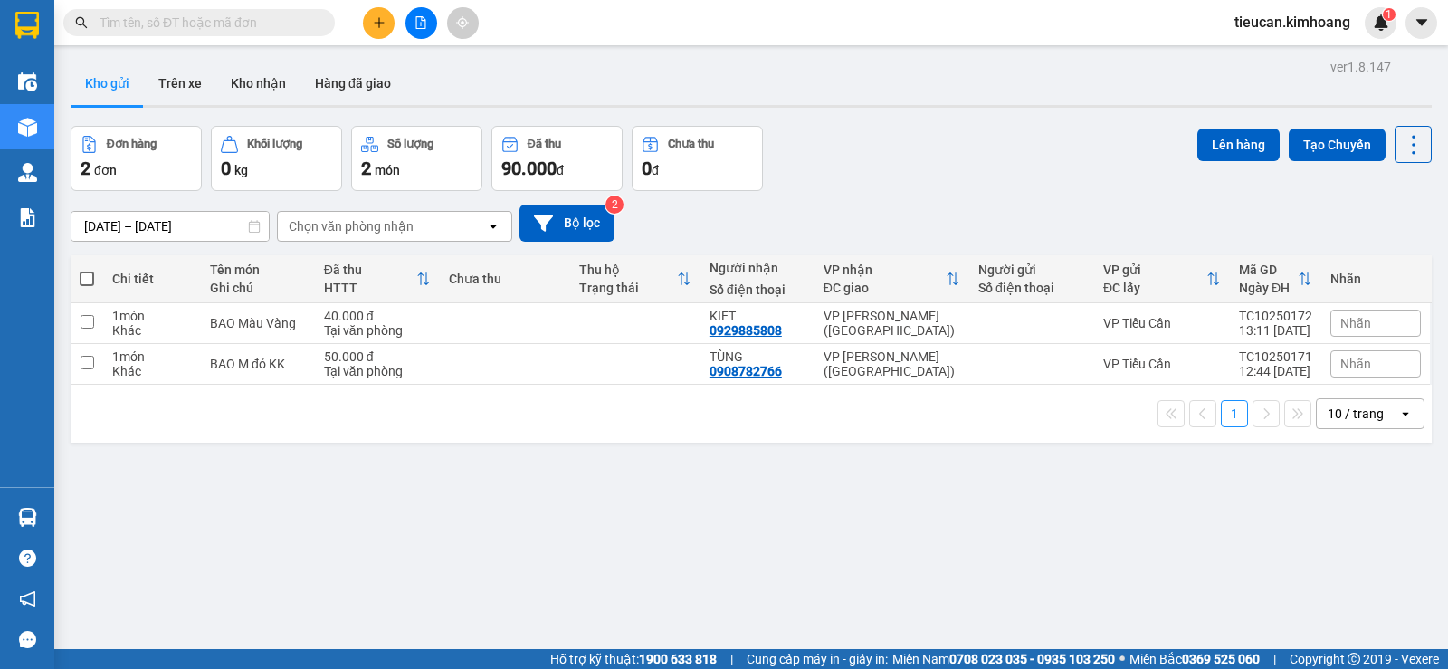
click at [373, 16] on icon "plus" at bounding box center [379, 22] width 13 height 13
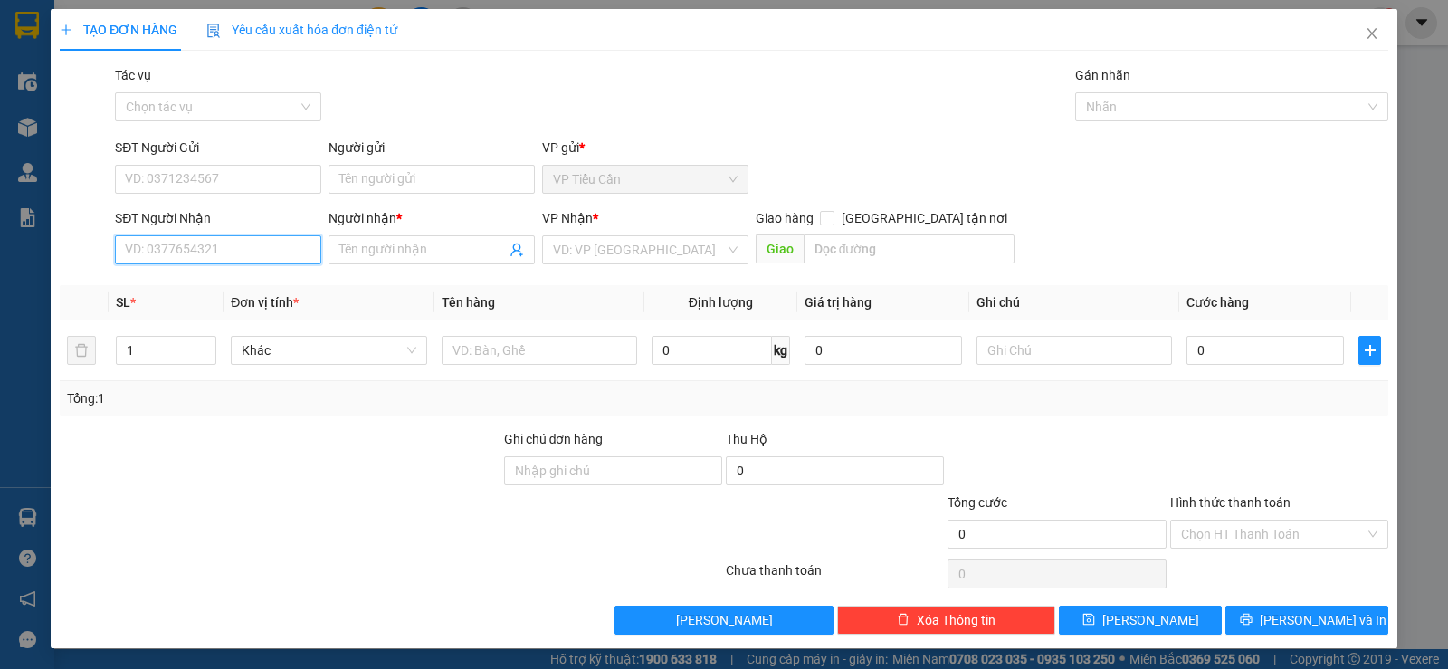
click at [186, 256] on input "SĐT Người Nhận" at bounding box center [218, 249] width 206 height 29
click at [232, 276] on div "0937532636 - GIANG" at bounding box center [216, 286] width 183 height 20
type input "0937532636"
type input "GIANG"
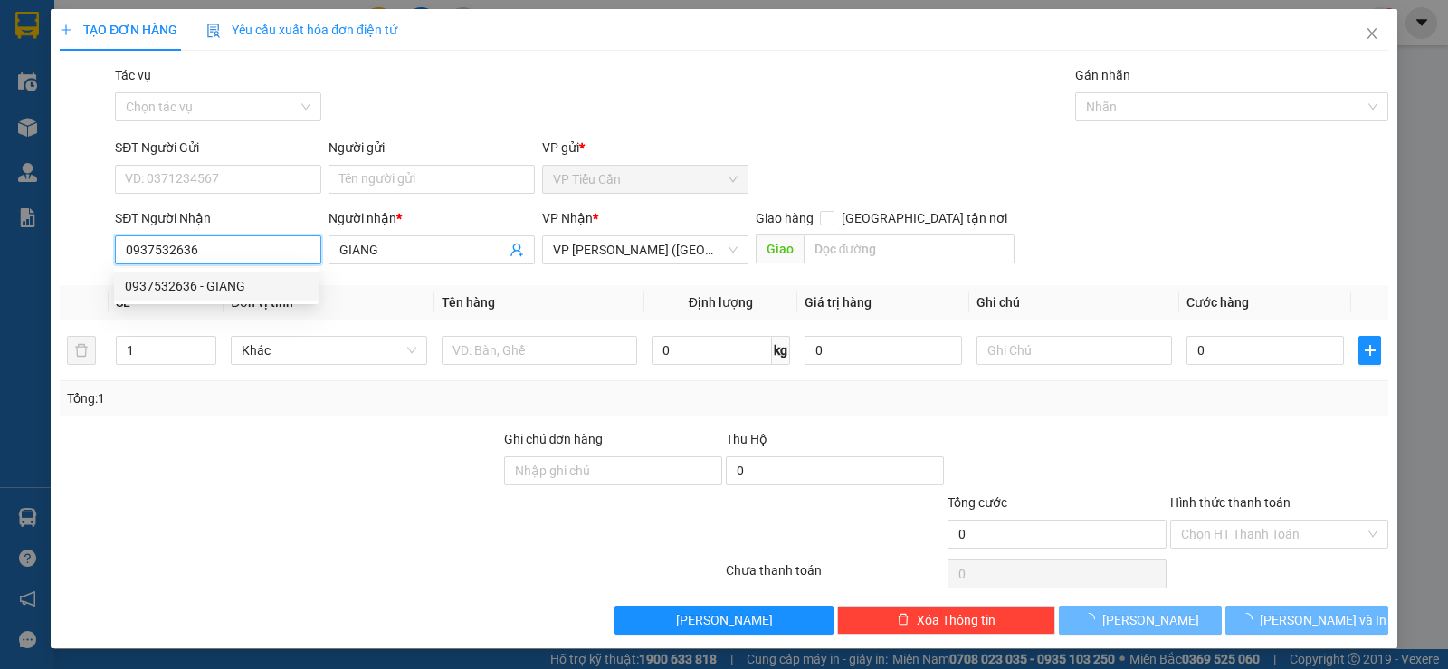
type input "40.000"
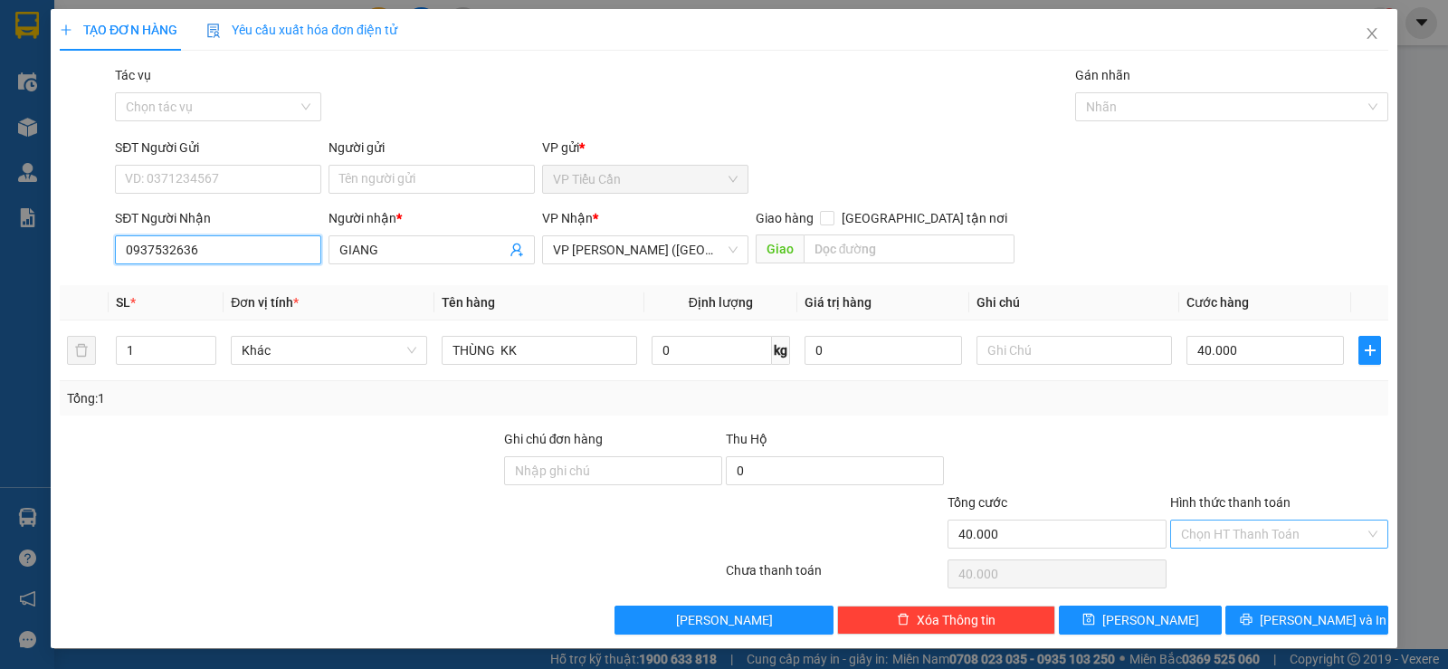
type input "0937532636"
click at [1236, 535] on input "Hình thức thanh toán" at bounding box center [1273, 534] width 184 height 27
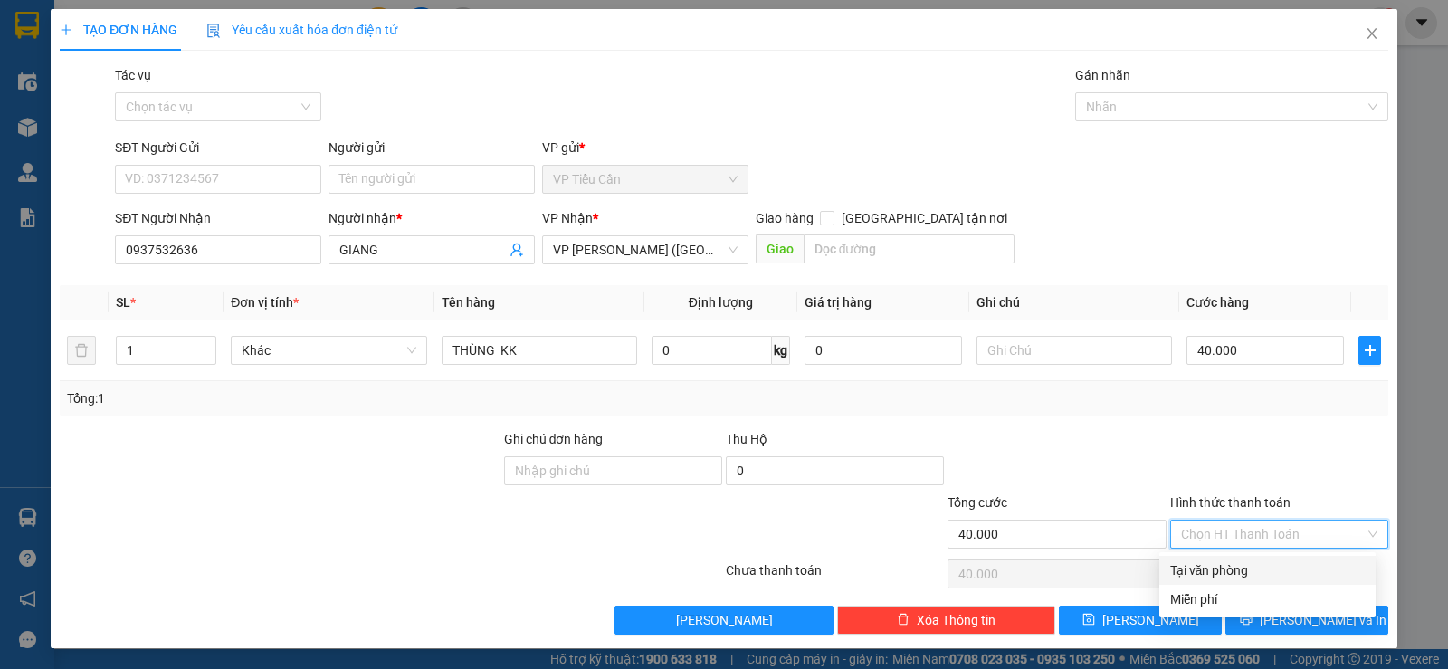
click at [1242, 566] on div "Tại văn phòng" at bounding box center [1268, 570] width 195 height 20
type input "0"
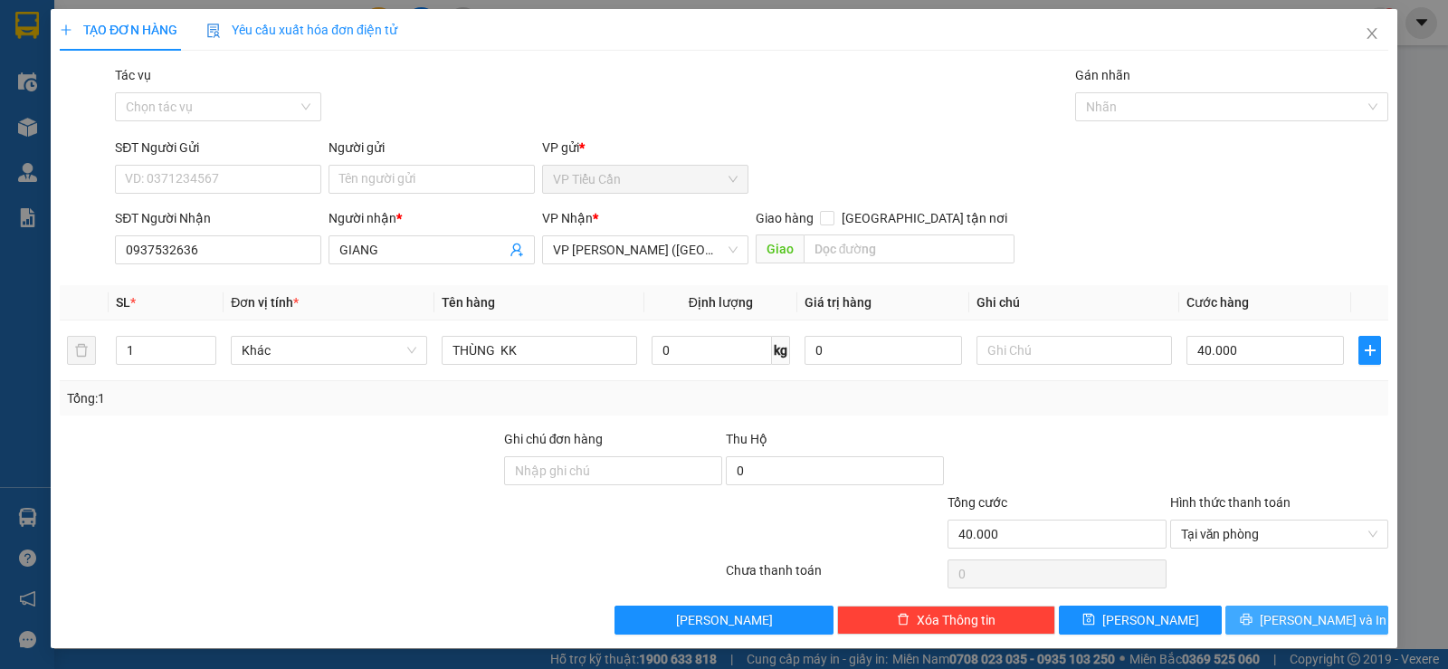
click at [1318, 607] on button "[PERSON_NAME] và In" at bounding box center [1307, 620] width 163 height 29
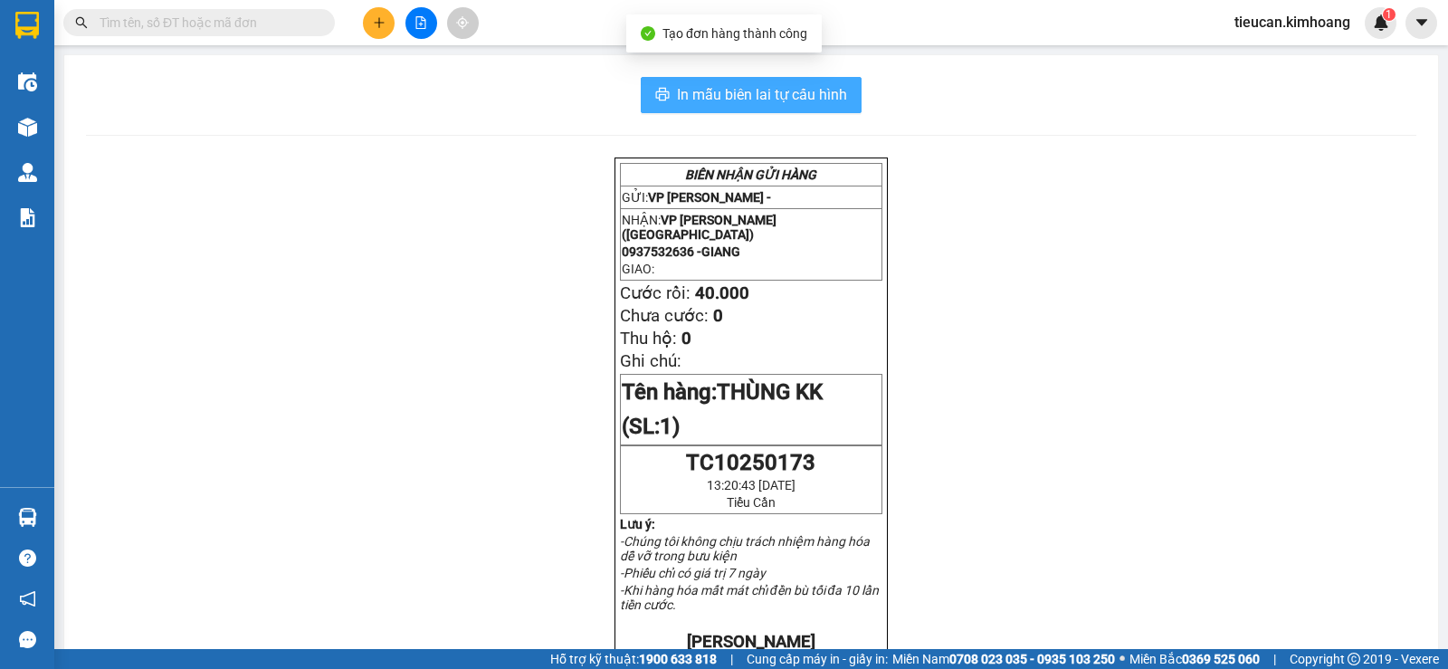
click at [750, 98] on span "In mẫu biên lai tự cấu hình" at bounding box center [762, 94] width 170 height 23
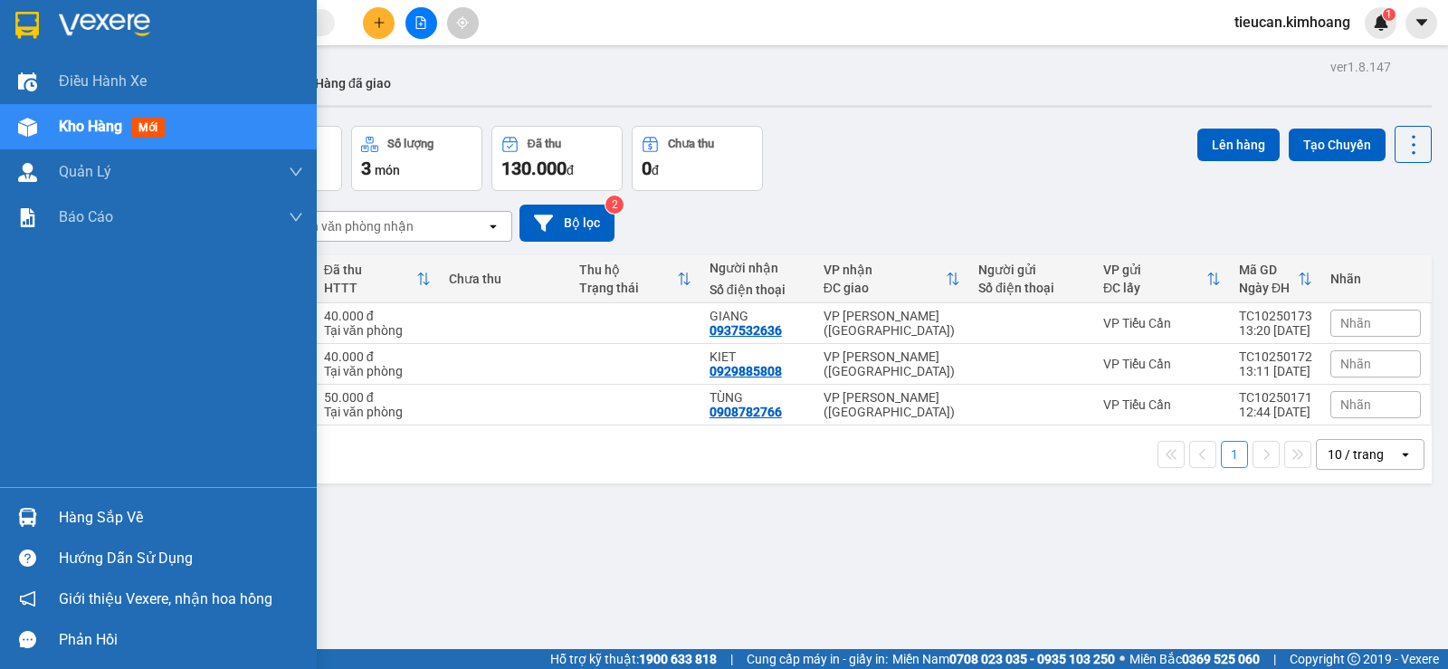
click at [100, 524] on div "Hàng sắp về" at bounding box center [181, 517] width 244 height 27
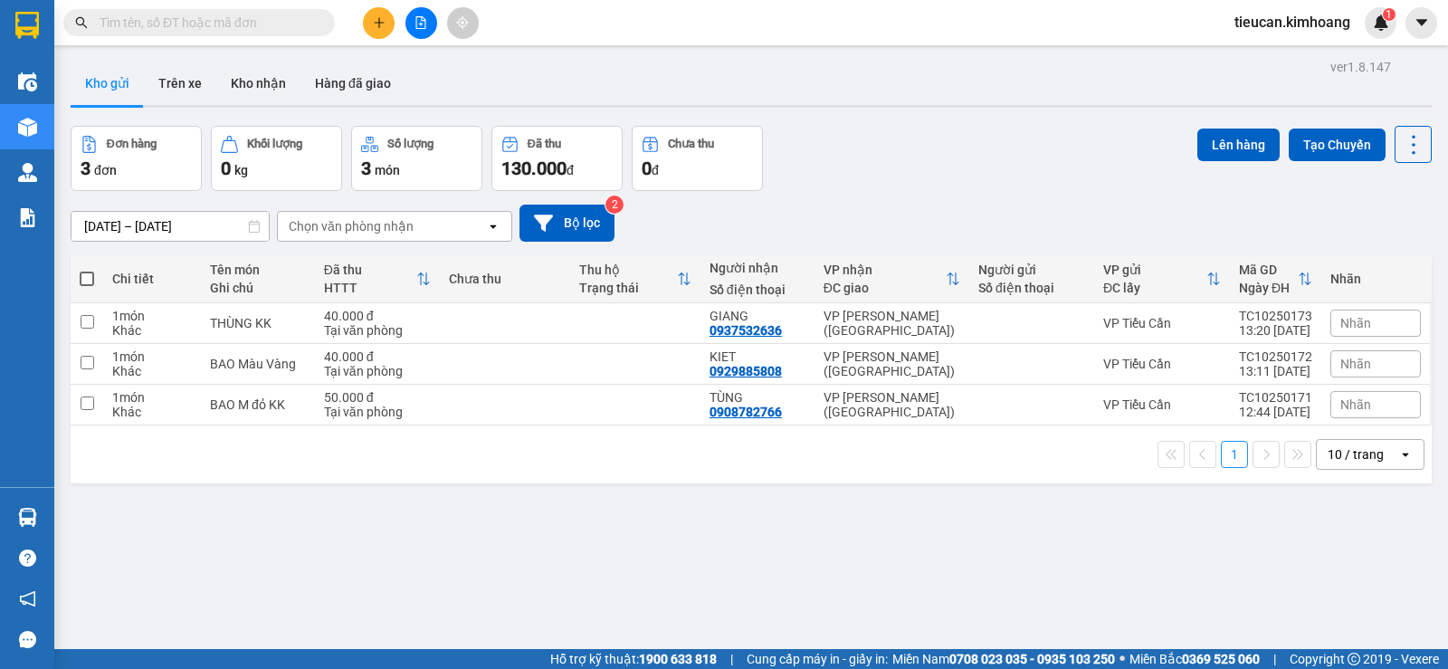
click at [911, 508] on section "Kết quả tìm kiếm ( 0 ) Bộ lọc No Data tieucan.kimhoang 1 Điều hành xe Kho hàng …" at bounding box center [724, 334] width 1448 height 669
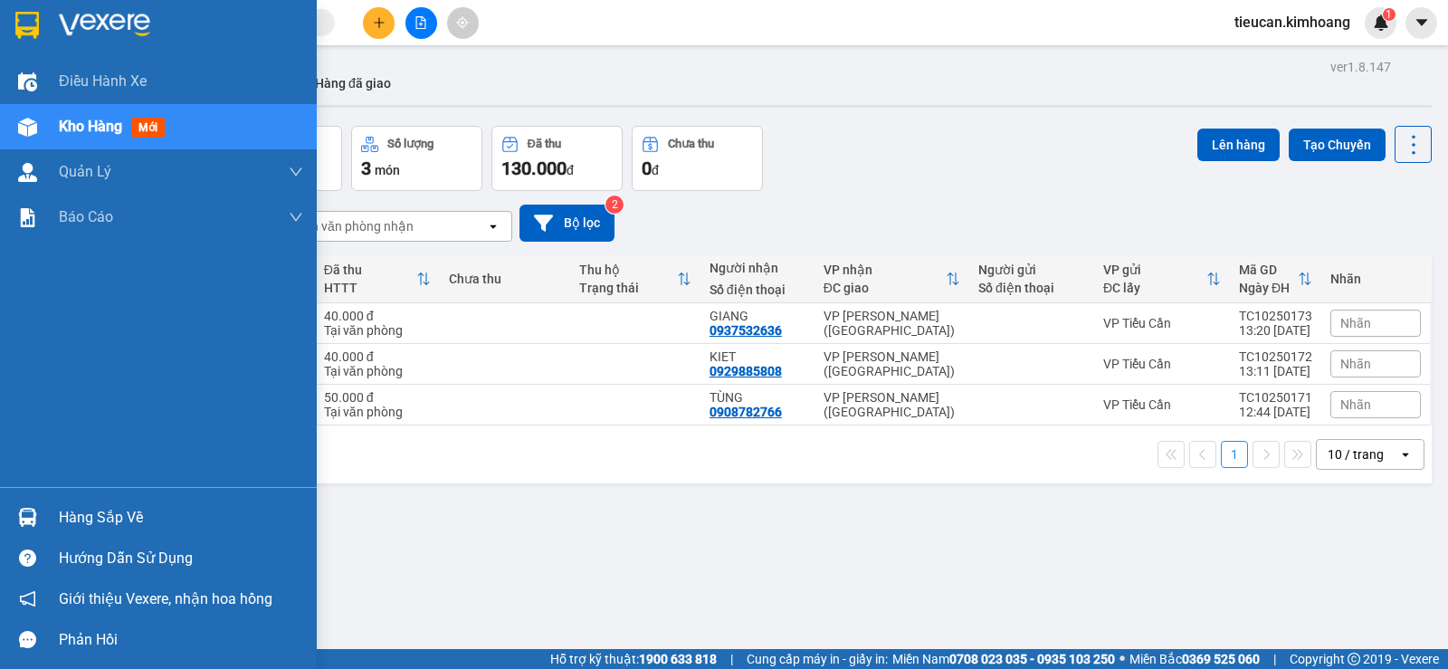
click at [101, 522] on div "Hàng sắp về" at bounding box center [181, 517] width 244 height 27
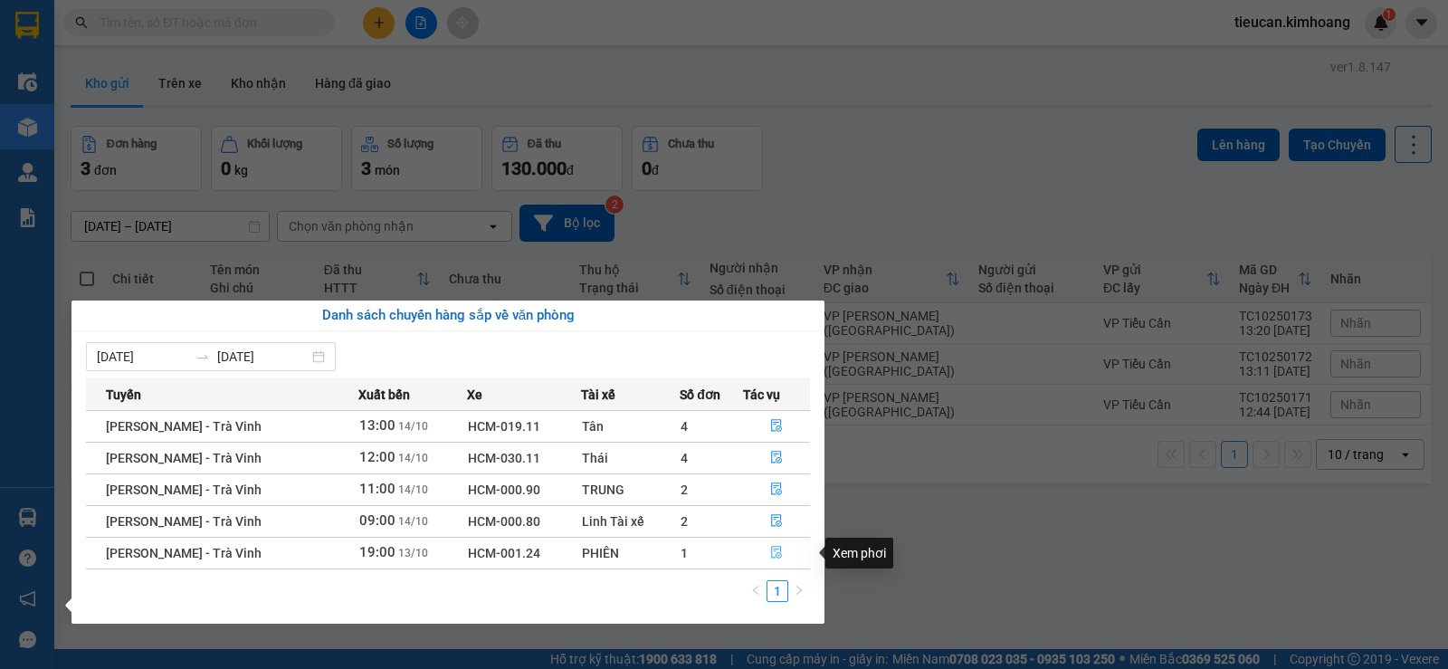
click at [771, 552] on icon "file-done" at bounding box center [776, 553] width 11 height 13
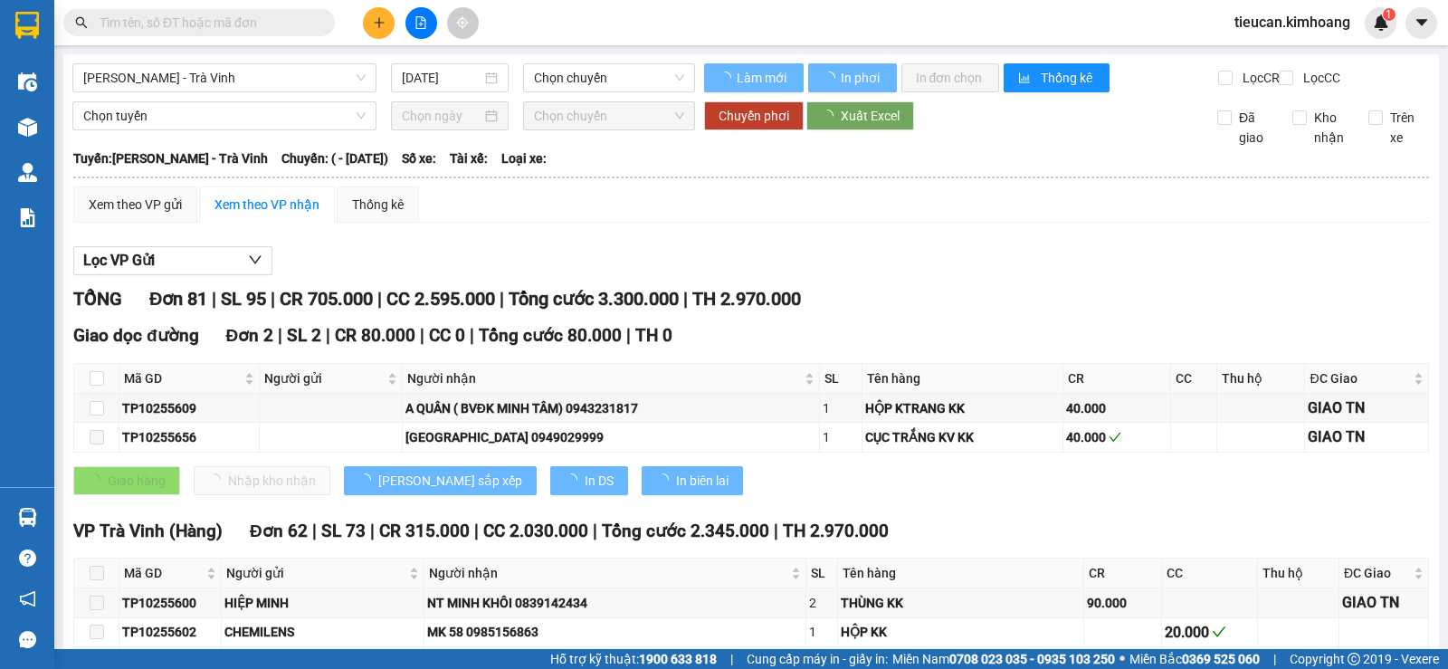
type input "13/10/2025"
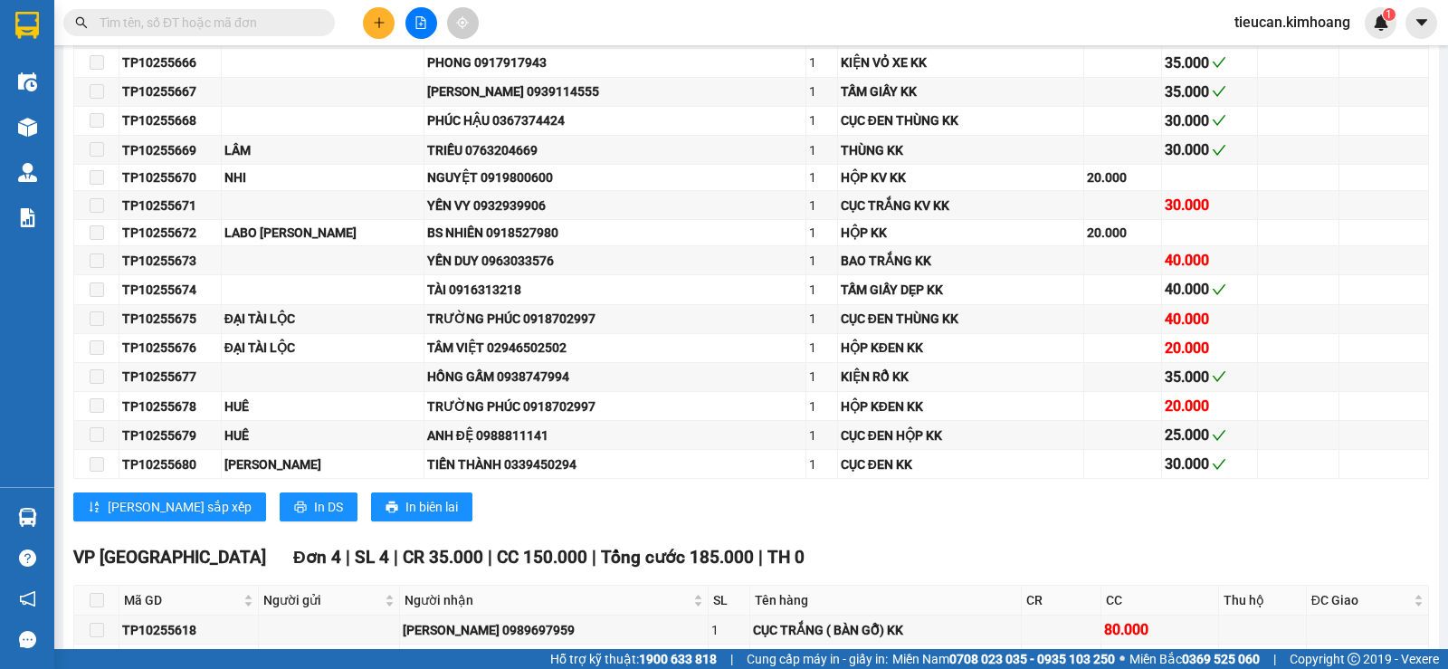
scroll to position [2535, 0]
